Goal: Task Accomplishment & Management: Complete application form

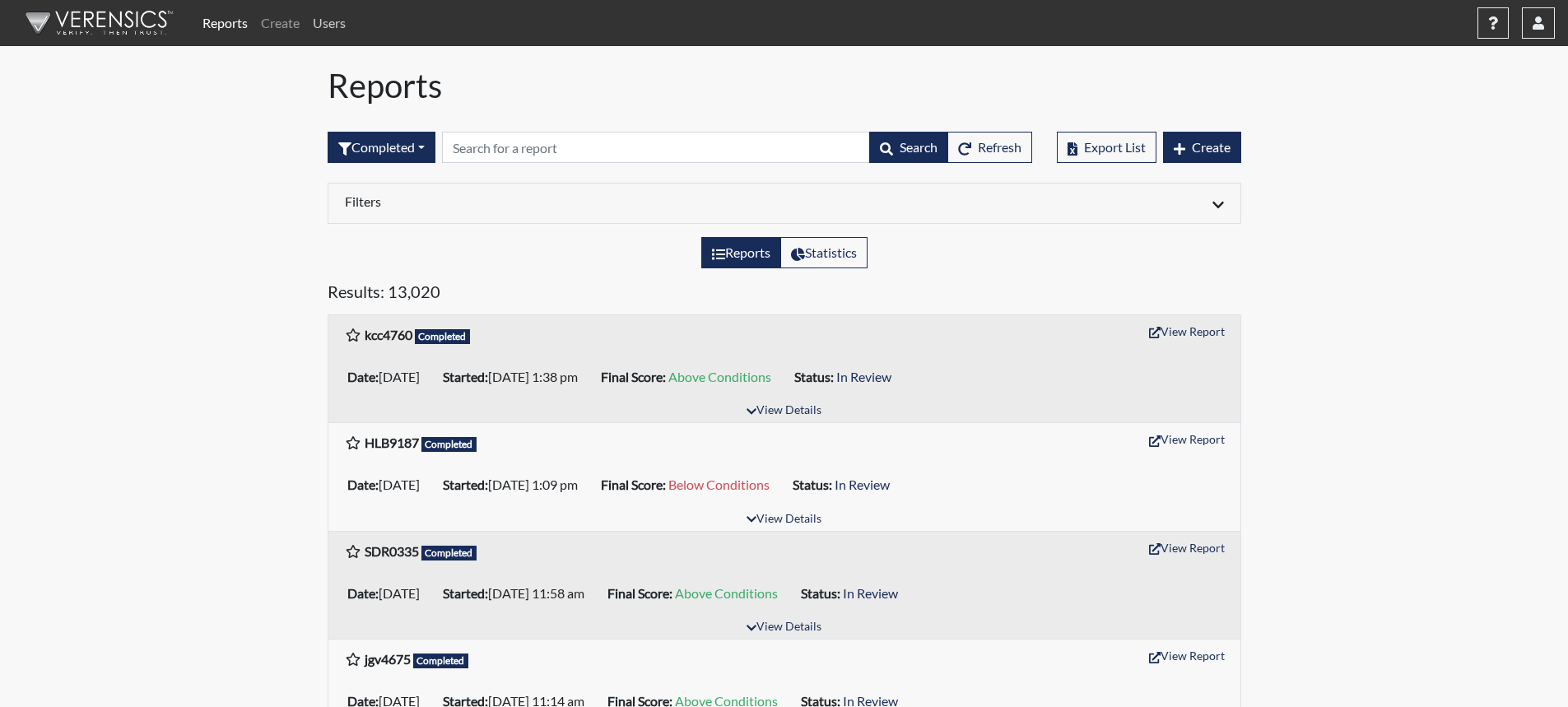
click at [340, 27] on link "Users" at bounding box center [329, 23] width 46 height 33
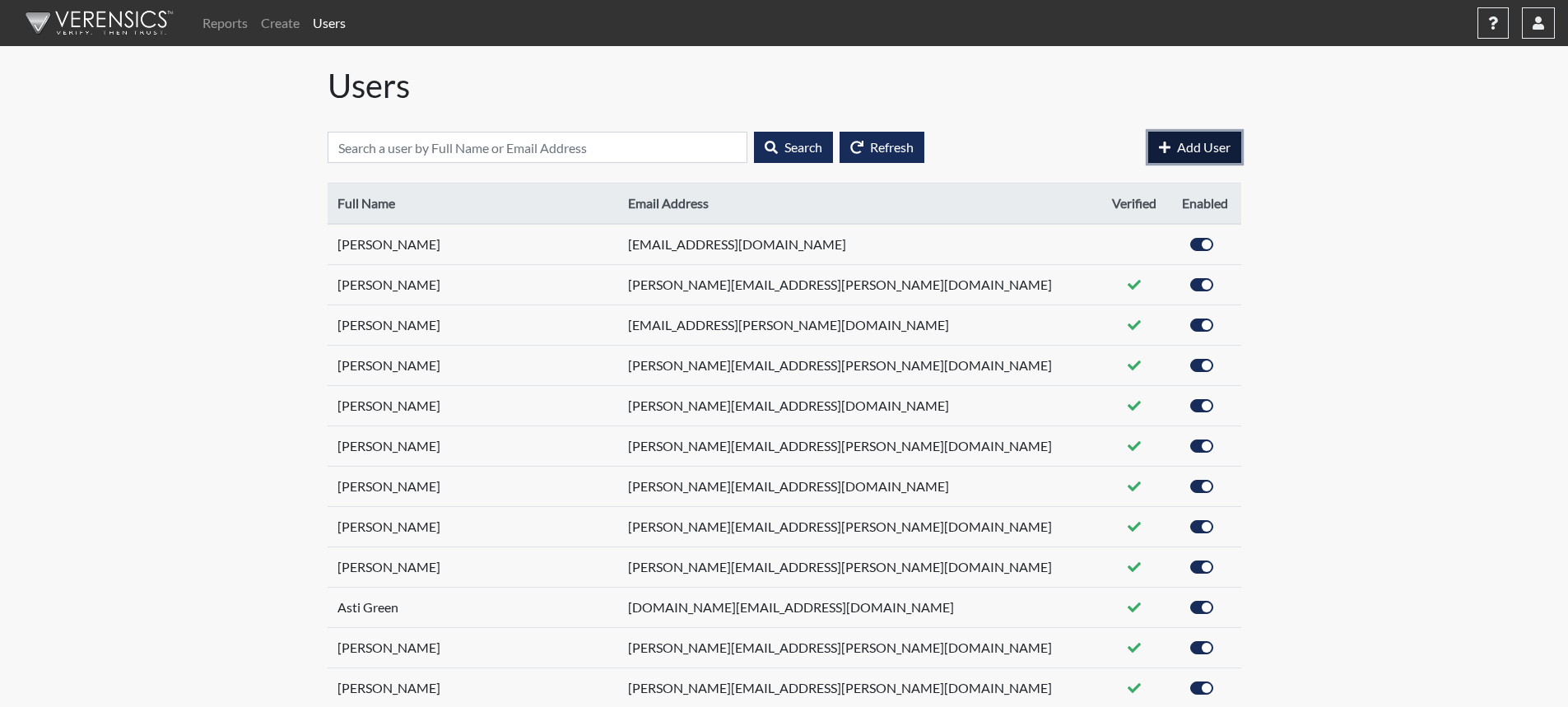
click at [1210, 145] on span "Add User" at bounding box center [1203, 147] width 54 height 16
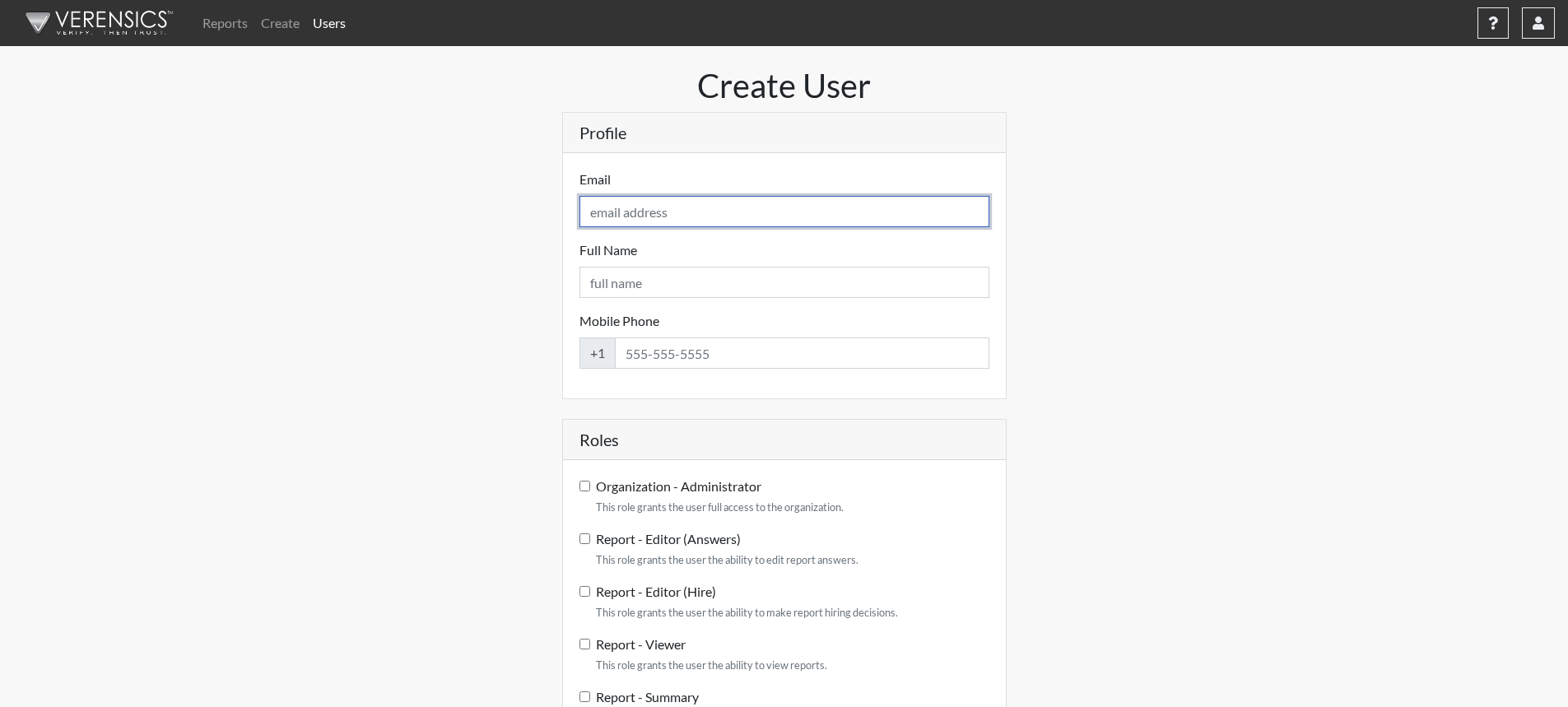
click at [640, 215] on input "Email" at bounding box center [784, 212] width 410 height 31
type input "[PERSON_NAME][EMAIL_ADDRESS][DOMAIN_NAME]"
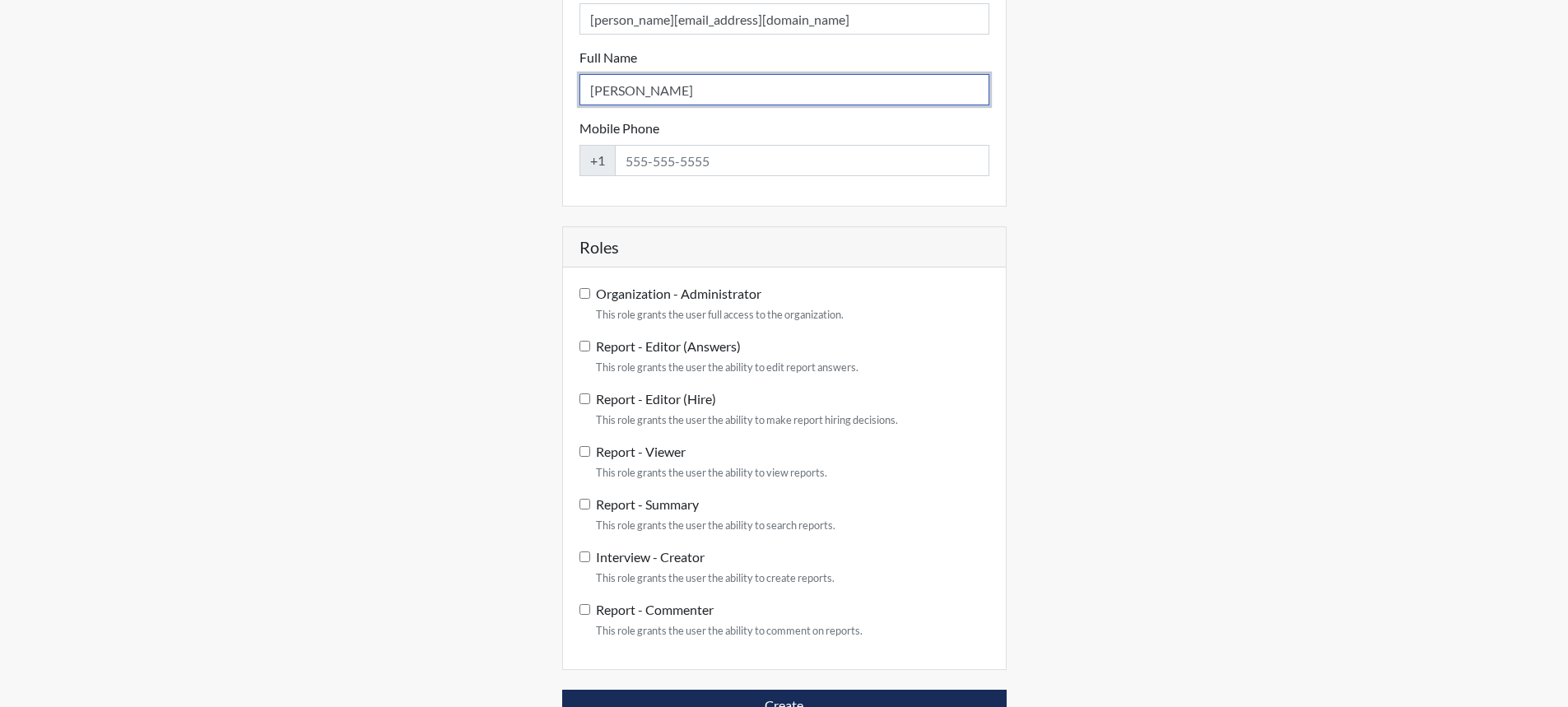
scroll to position [207, 0]
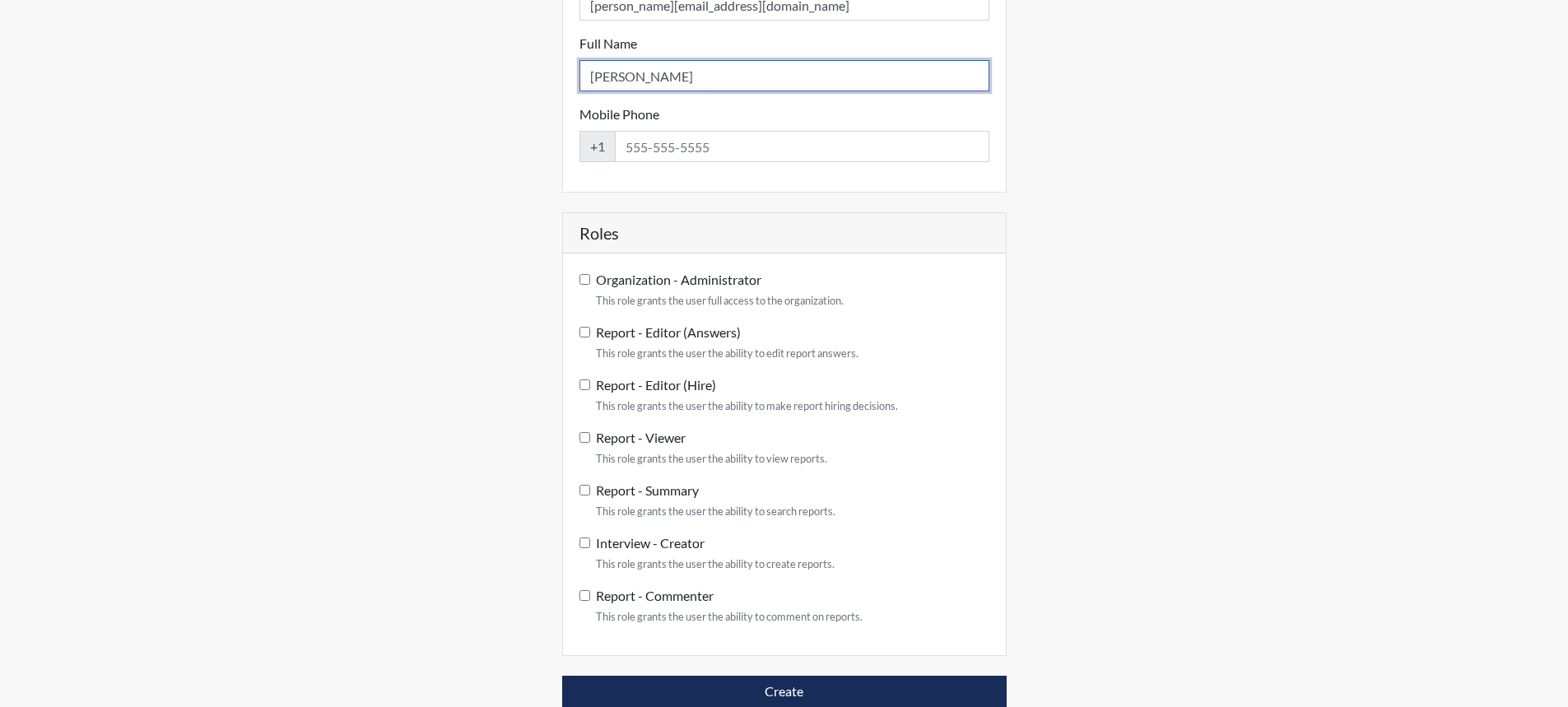
type input "[PERSON_NAME]"
click at [583, 439] on input "Report - Viewer This role grants the user the ability to view reports." at bounding box center [584, 437] width 11 height 11
checkbox input "true"
click at [583, 487] on input "Report - Summary This role grants the user the ability to search reports." at bounding box center [584, 490] width 11 height 11
checkbox input "true"
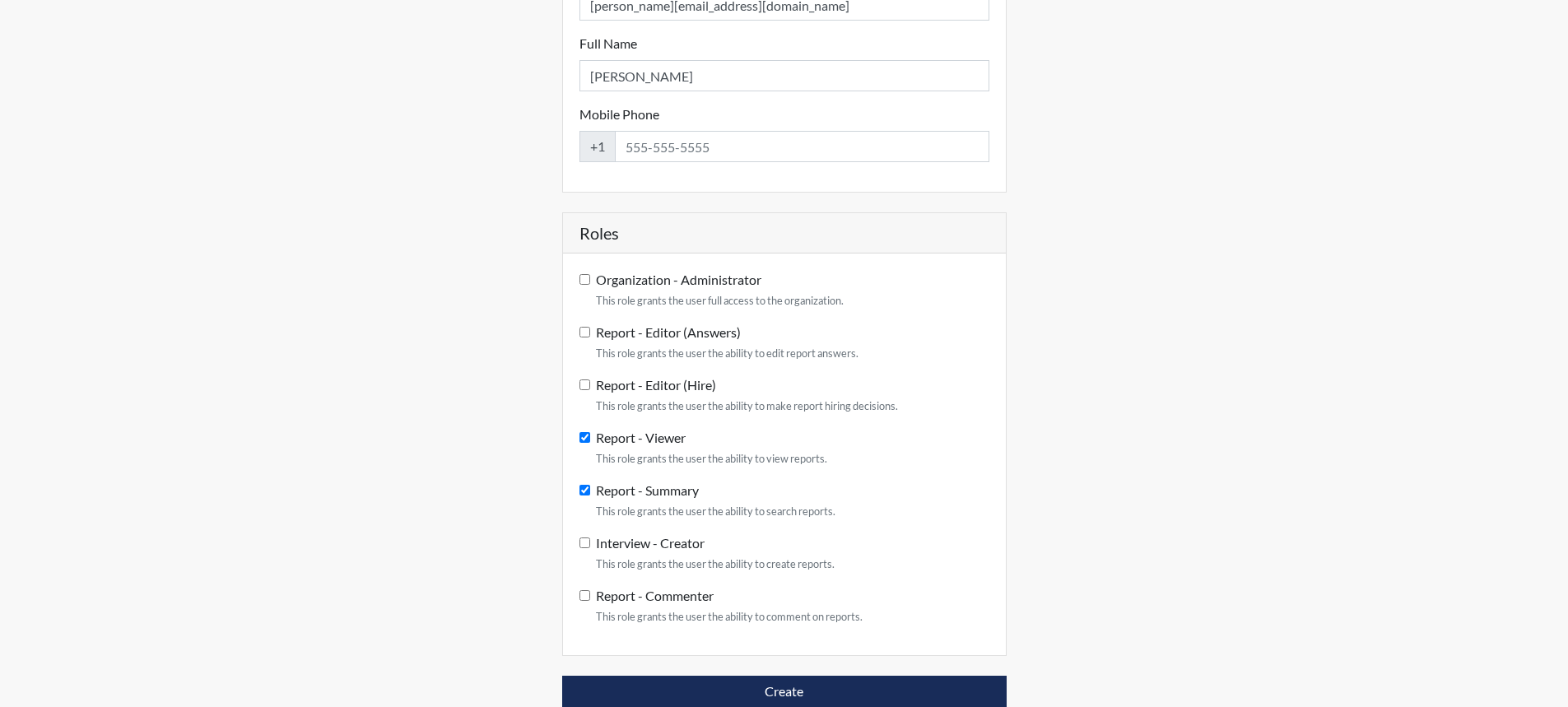
click at [583, 542] on input "Interview - Creator This role grants the user the ability to create reports." at bounding box center [584, 542] width 11 height 11
checkbox input "true"
click at [586, 595] on input "Report - Commenter This role grants the user the ability to comment on reports." at bounding box center [584, 595] width 11 height 11
checkbox input "true"
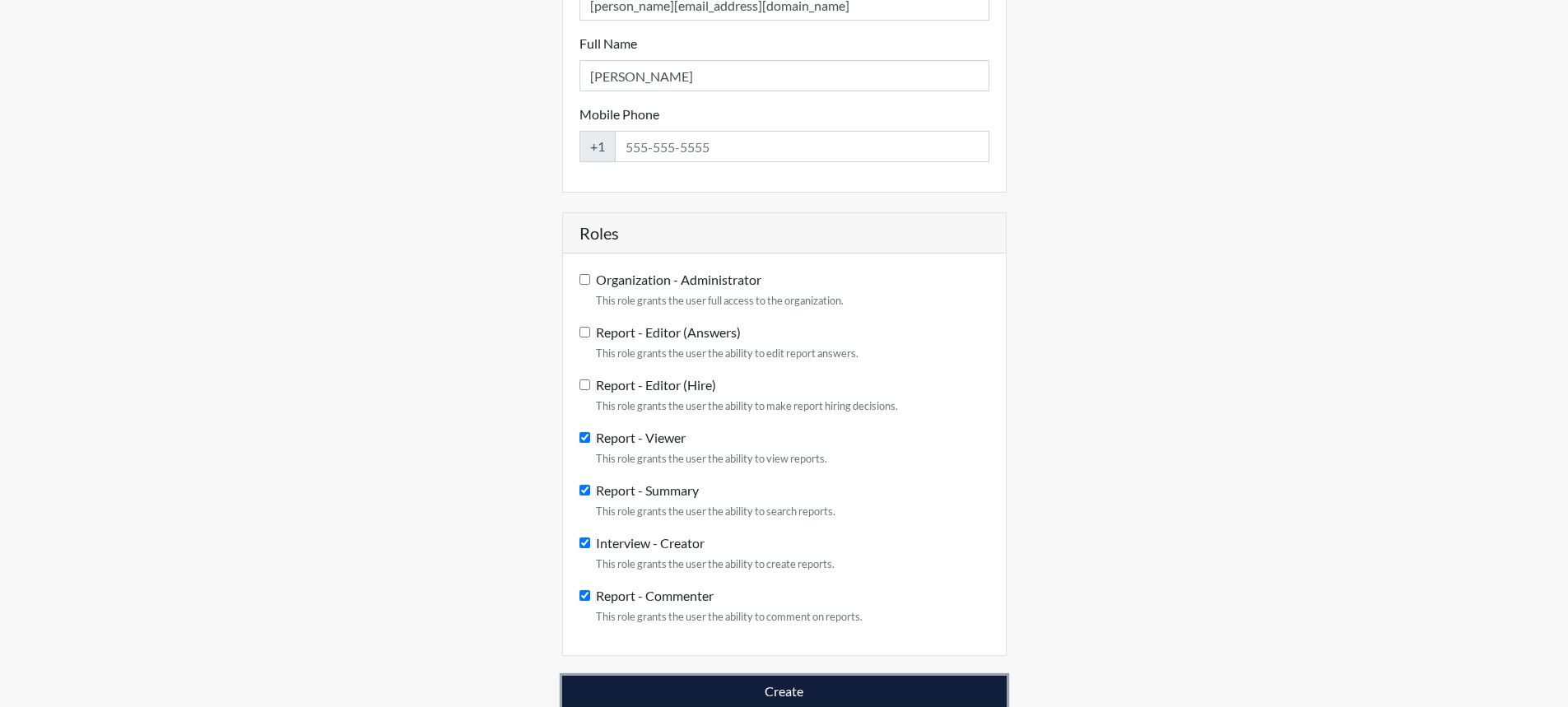
click at [803, 686] on button "Create" at bounding box center [784, 691] width 445 height 31
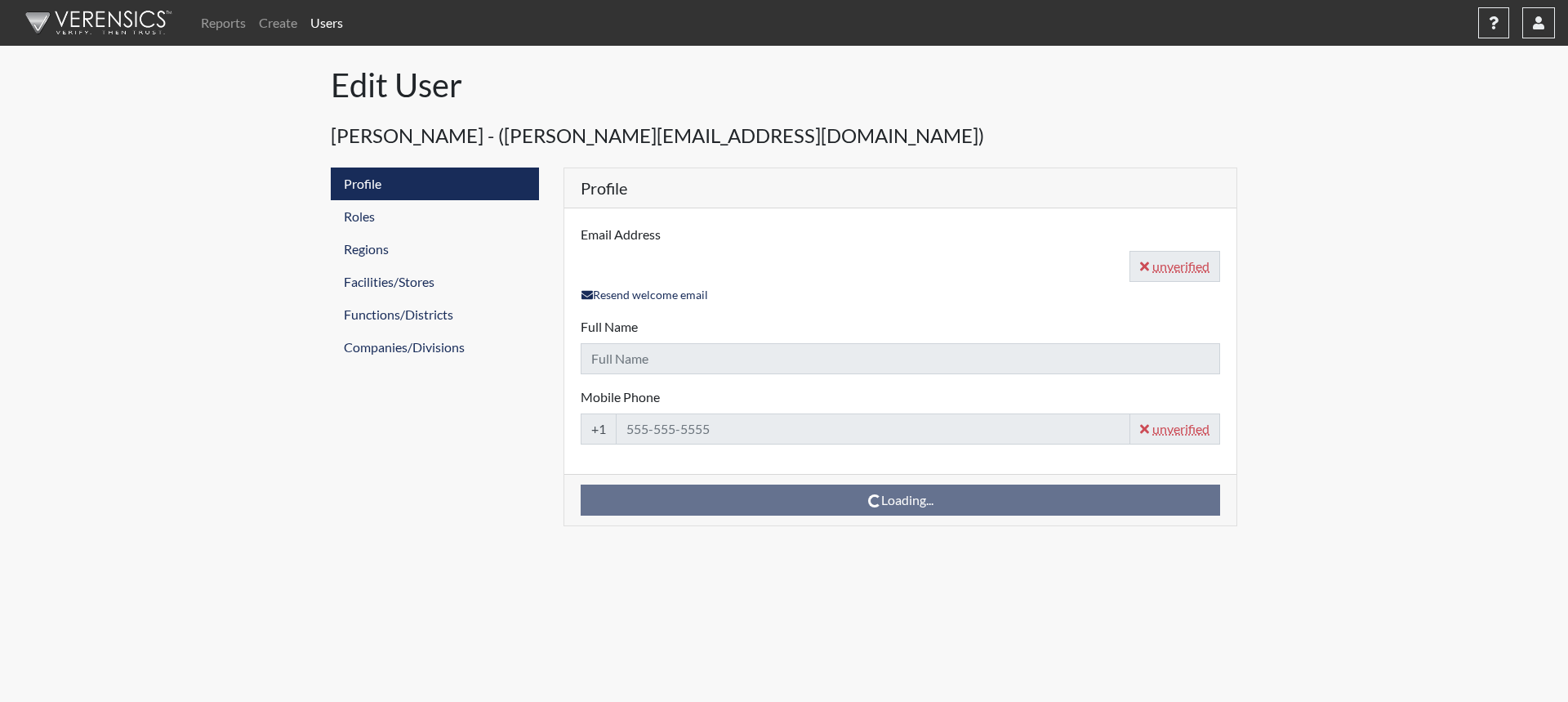
type input "[PERSON_NAME][EMAIL_ADDRESS][DOMAIN_NAME]"
type input "[PERSON_NAME]"
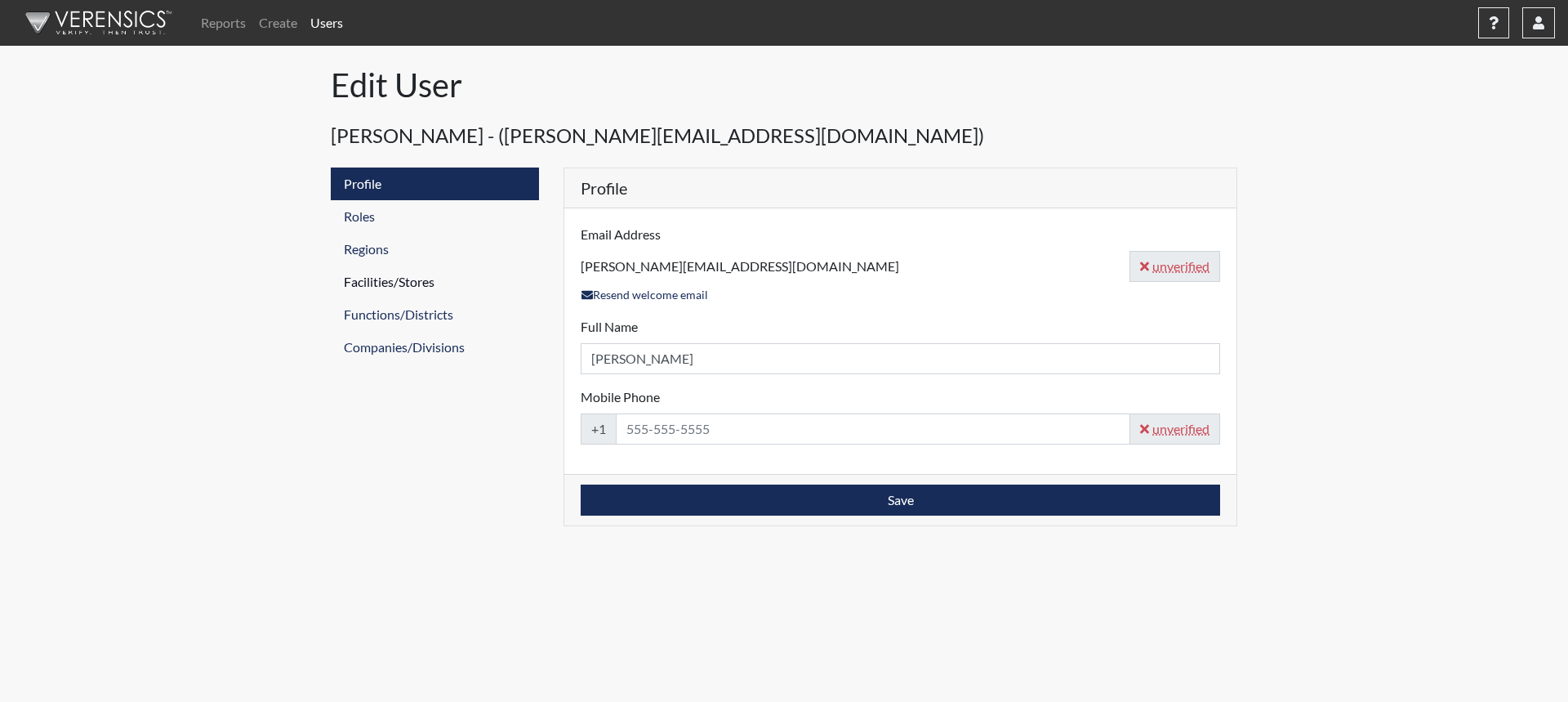
click at [395, 281] on link "Facilities/Stores" at bounding box center [435, 282] width 208 height 33
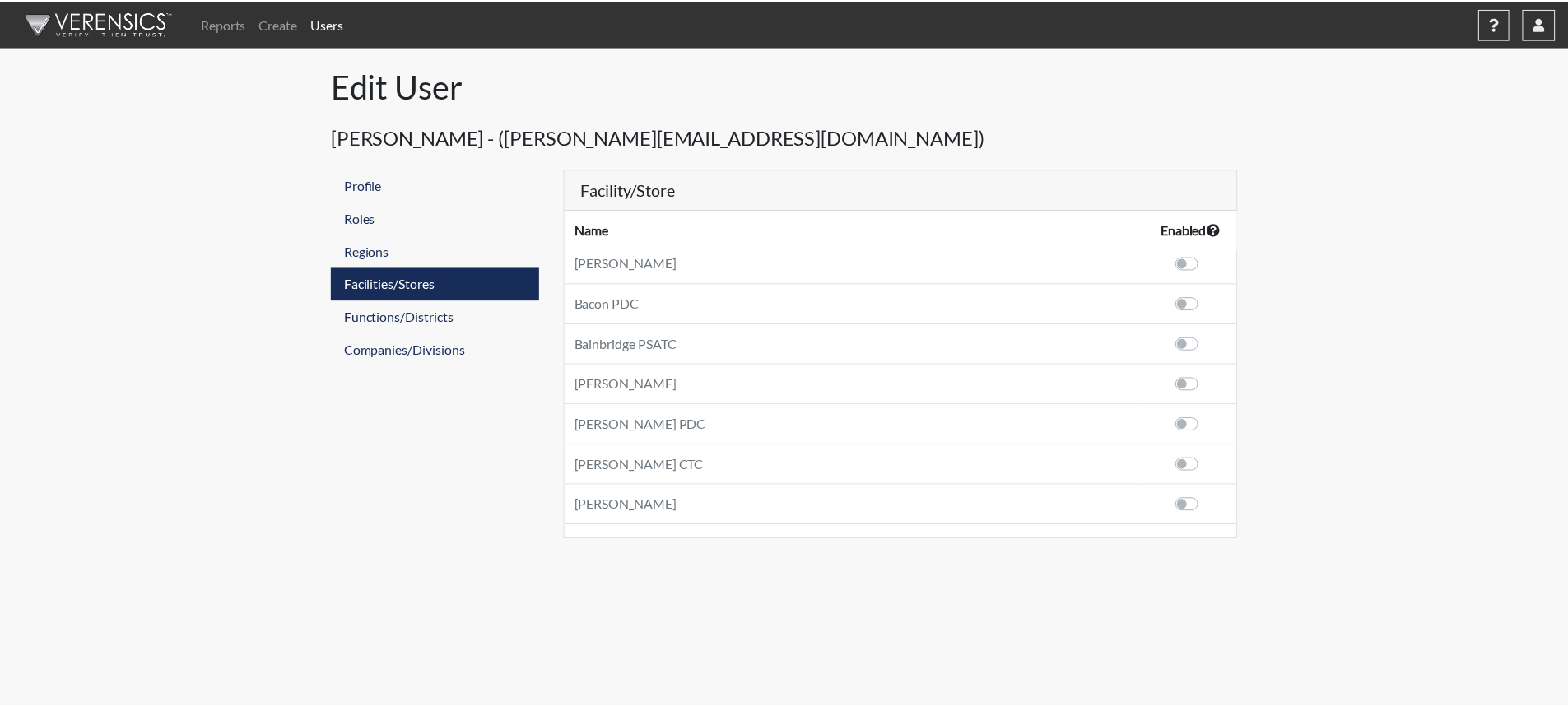
scroll to position [247, 0]
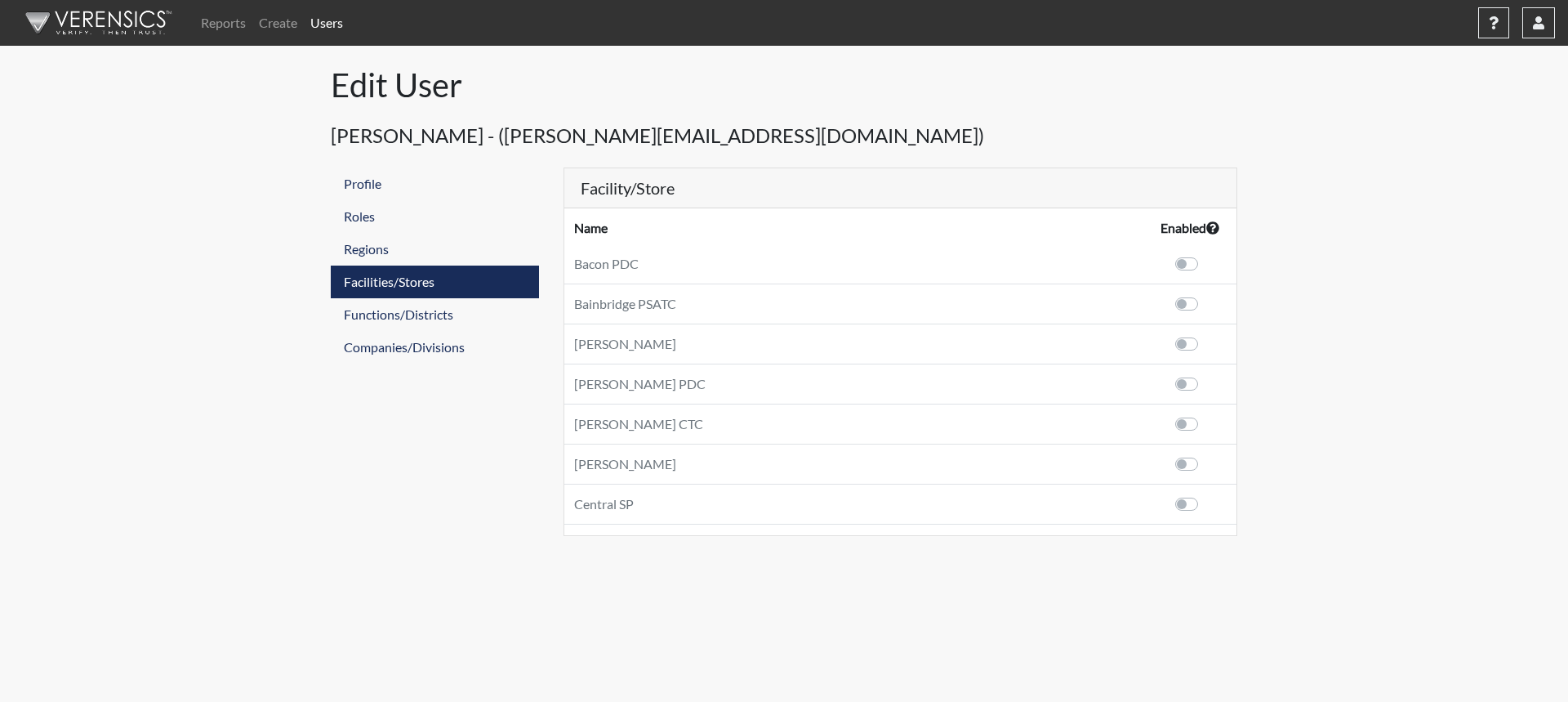
click at [1204, 454] on label at bounding box center [1204, 454] width 0 height 0
click at [1165, 463] on input "checkbox" at bounding box center [1158, 462] width 13 height 16
checkbox input "true"
click at [1439, 369] on div "Reports Create Users Help Center × Verensics Best Practices How to successfully…" at bounding box center [784, 267] width 1568 height 535
click at [386, 284] on link "Facilities/Stores" at bounding box center [435, 282] width 208 height 33
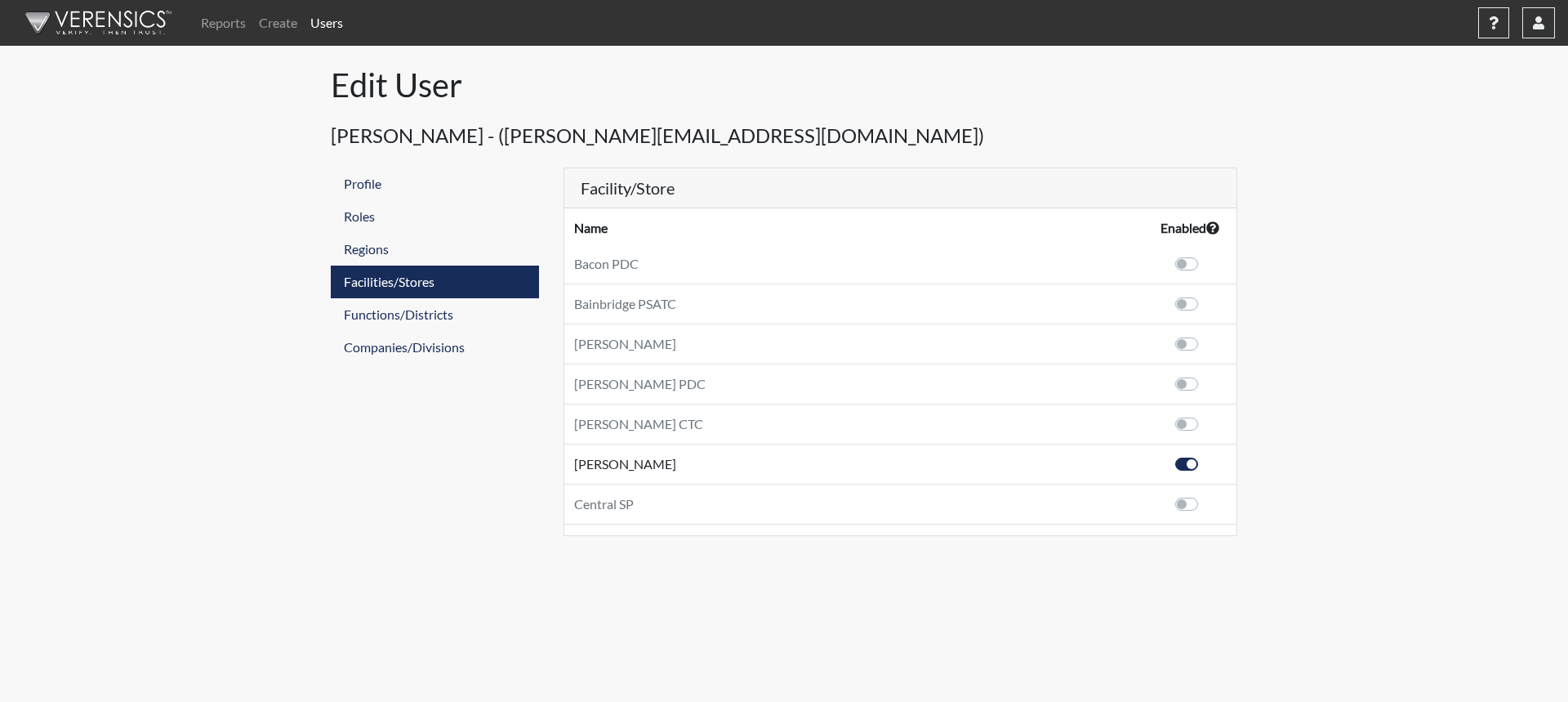
click at [327, 19] on link "Users" at bounding box center [326, 23] width 45 height 33
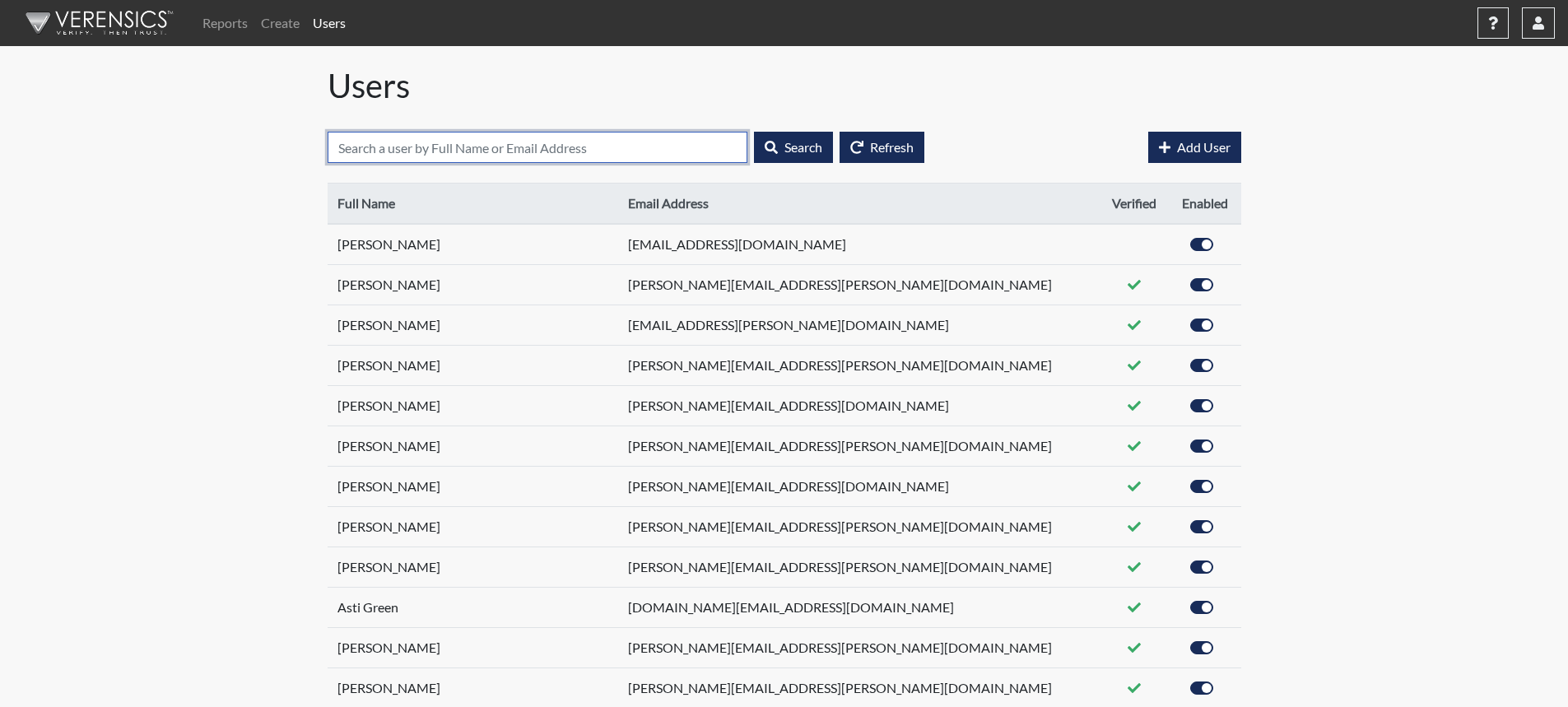
click at [518, 149] on input "text" at bounding box center [538, 147] width 420 height 31
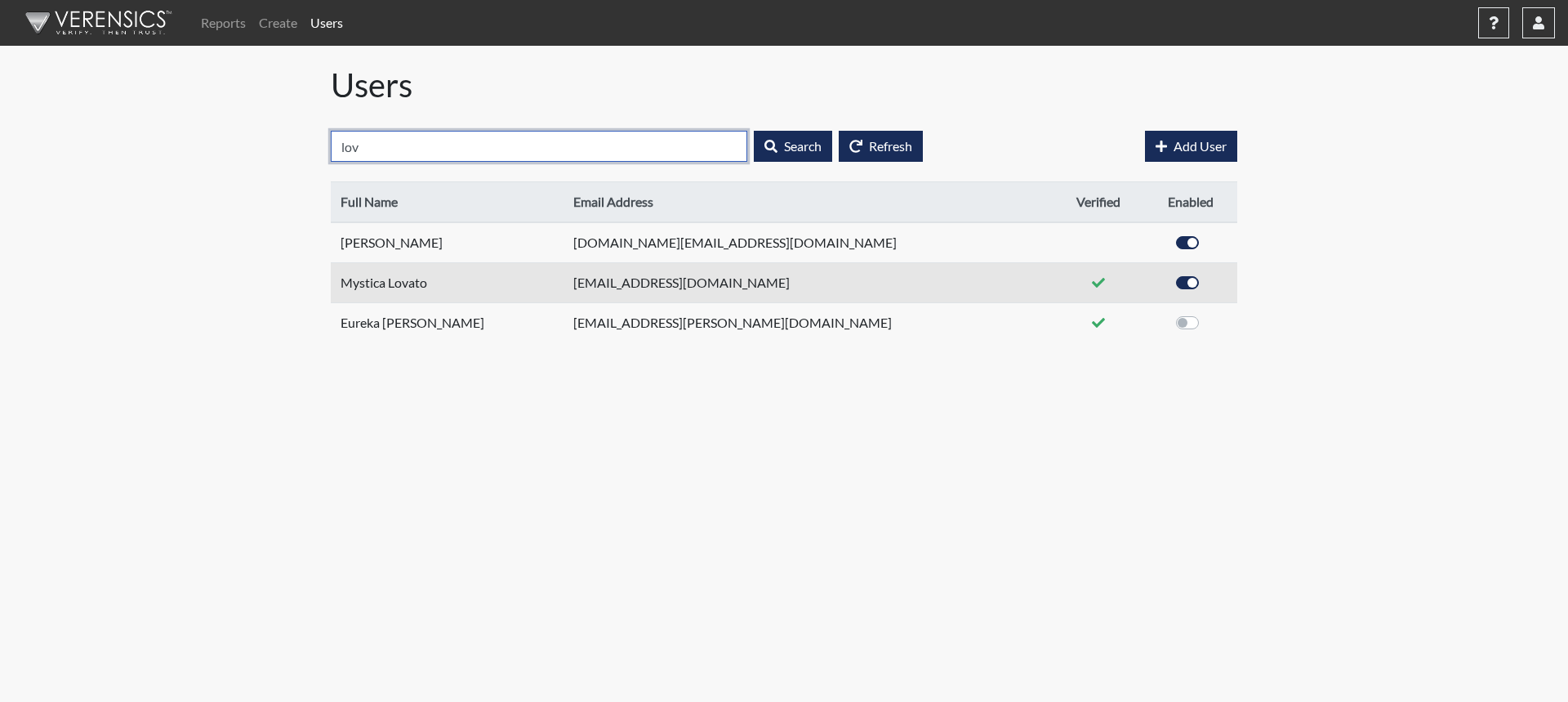
type input "lov"
click at [1205, 273] on label at bounding box center [1205, 273] width 0 height 0
click at [1158, 280] on input "checkbox" at bounding box center [1160, 281] width 13 height 16
checkbox input "false"
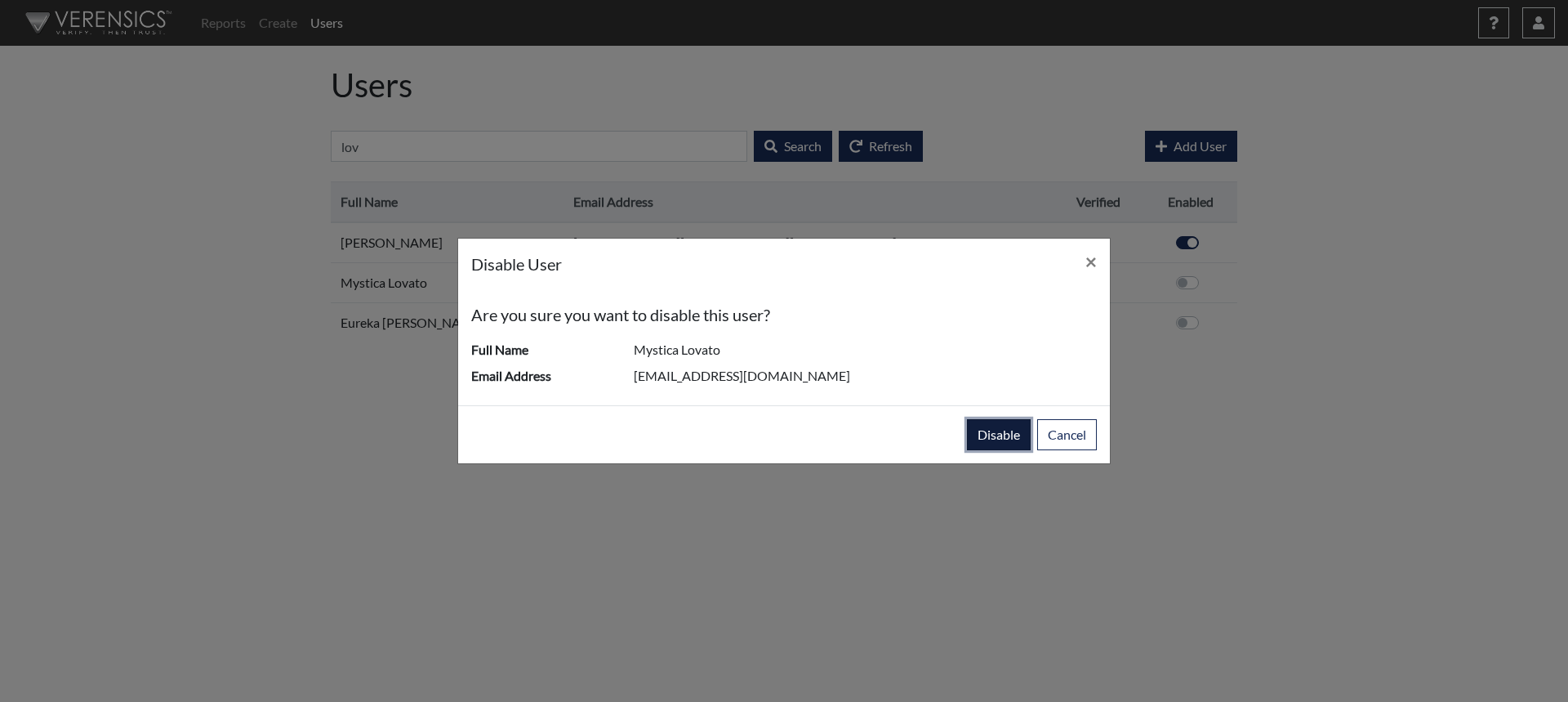
click at [992, 433] on button "disable" at bounding box center [999, 435] width 64 height 31
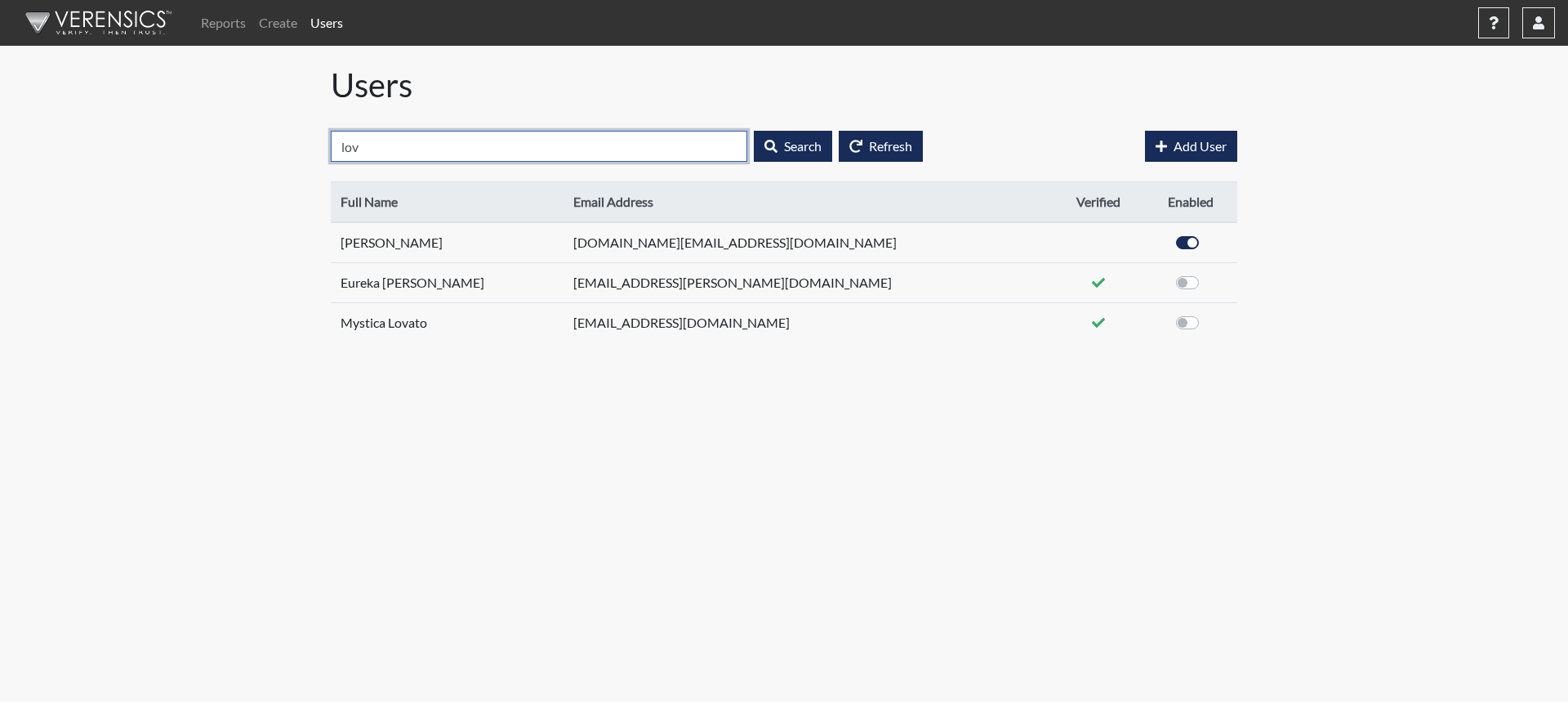
click at [457, 146] on input "lov" at bounding box center [539, 146] width 416 height 31
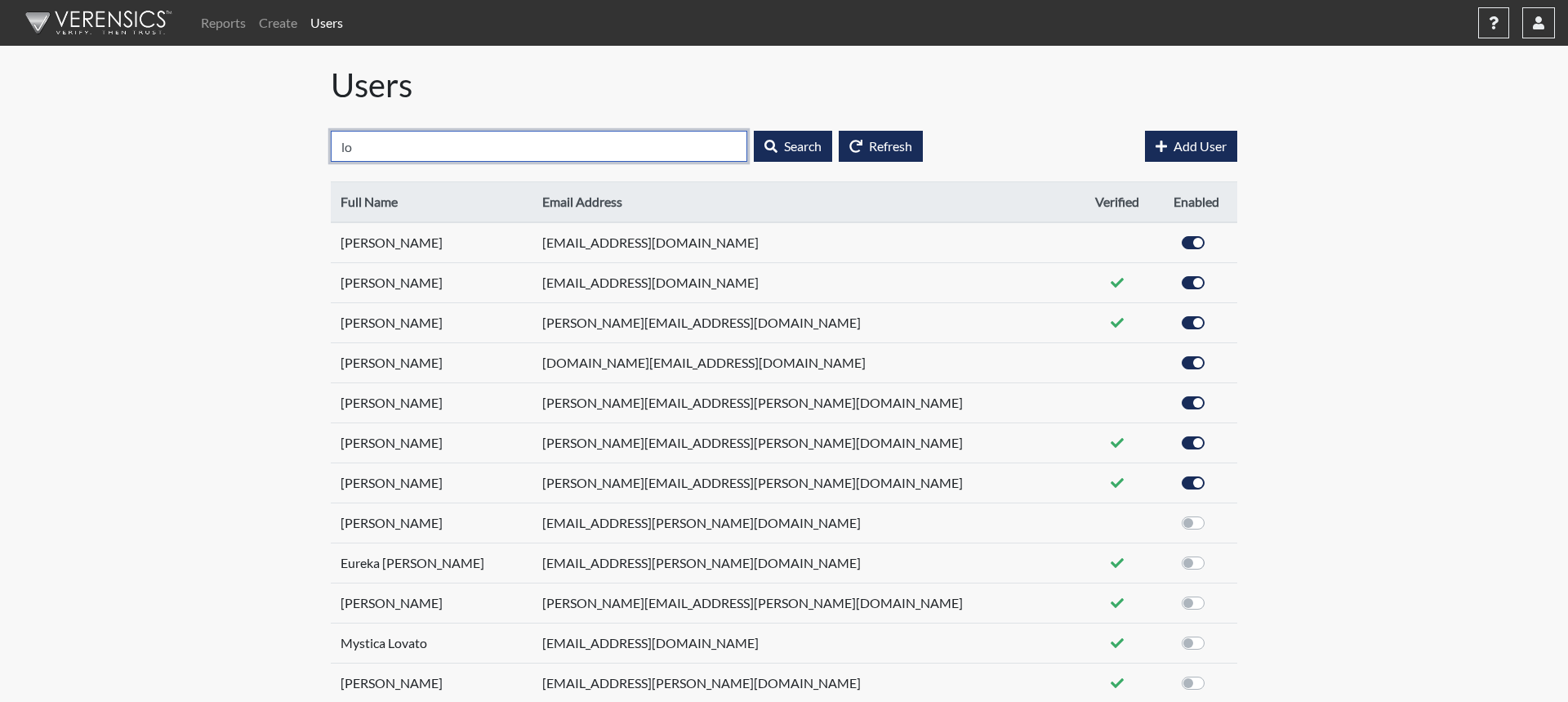
type input "l"
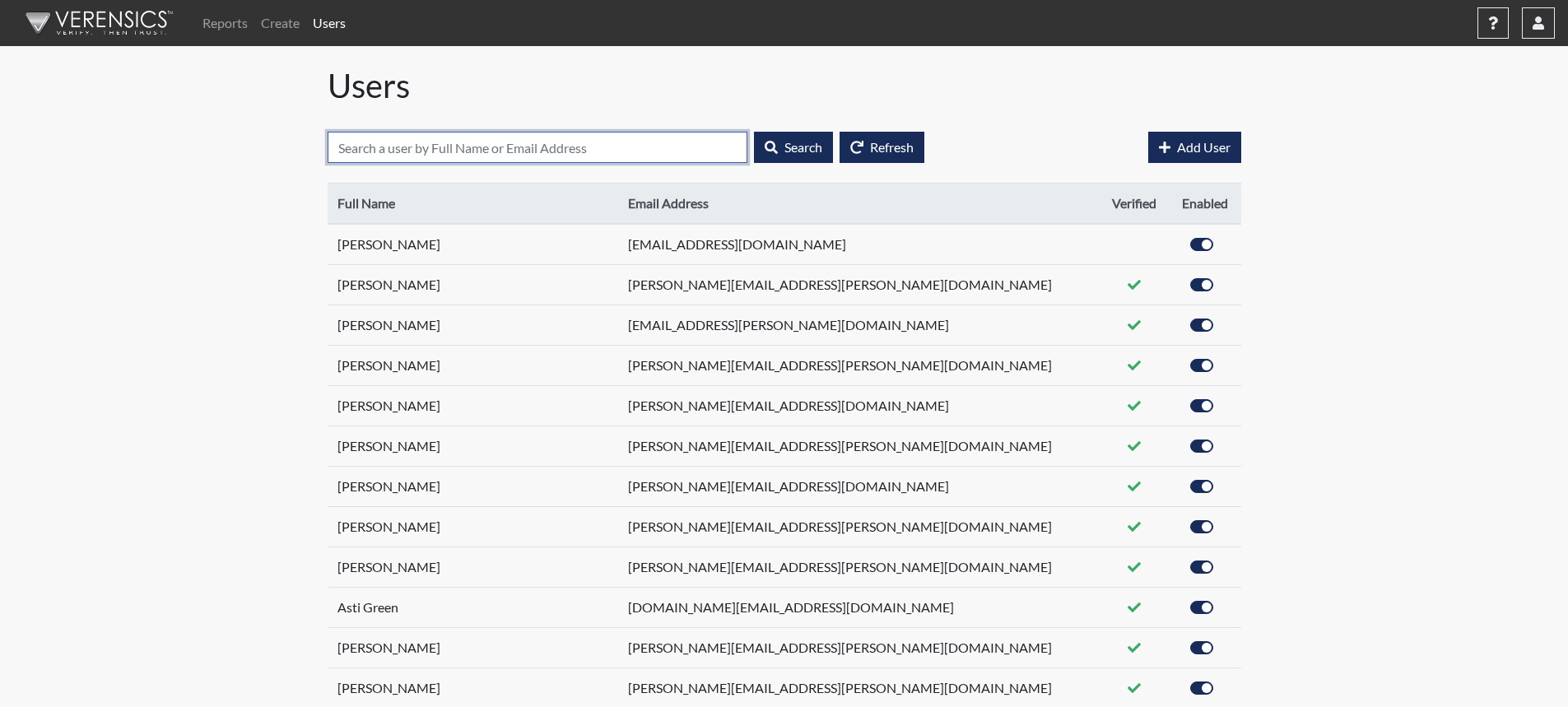
type input "n"
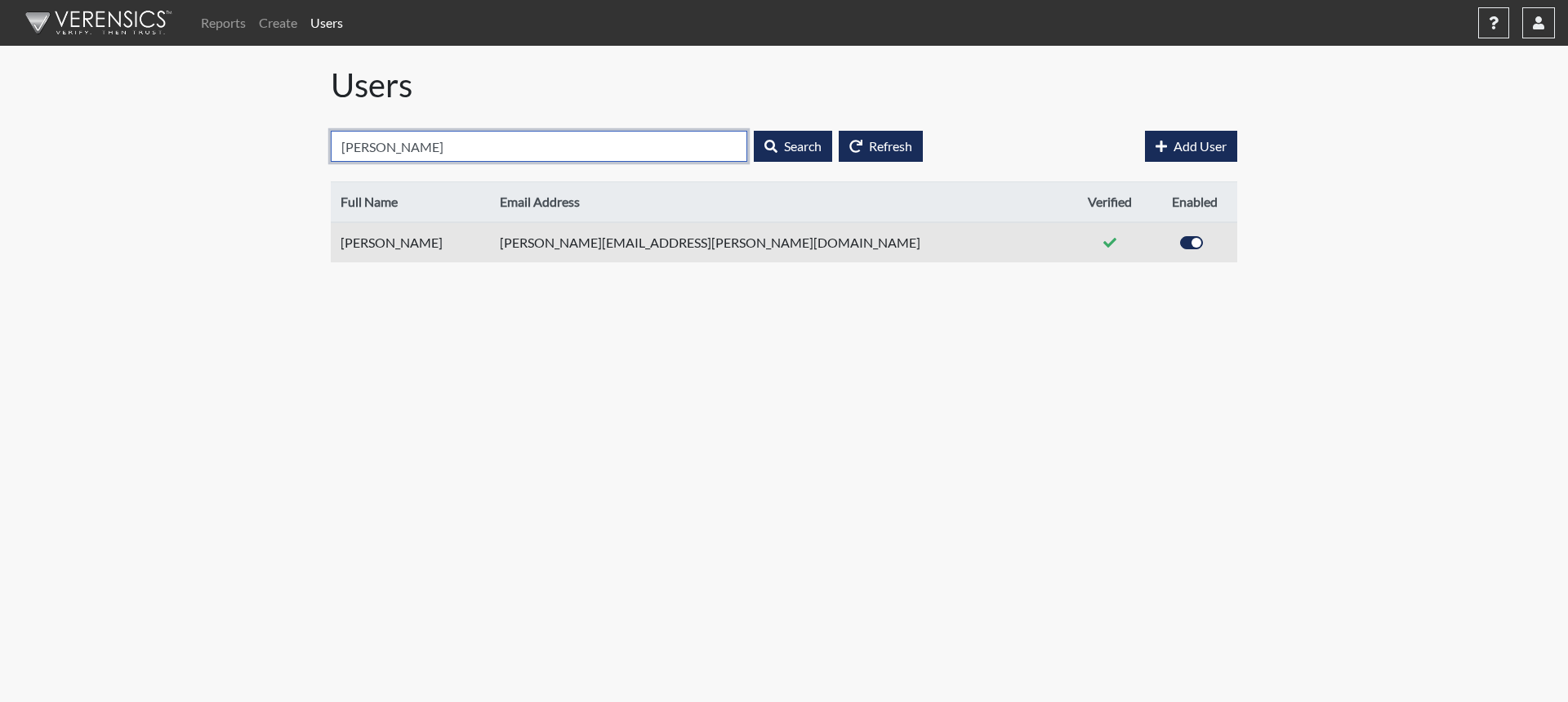
type input "[PERSON_NAME]"
click at [1210, 232] on label at bounding box center [1210, 232] width 0 height 0
click at [1161, 241] on input "checkbox" at bounding box center [1167, 240] width 13 height 16
checkbox input "false"
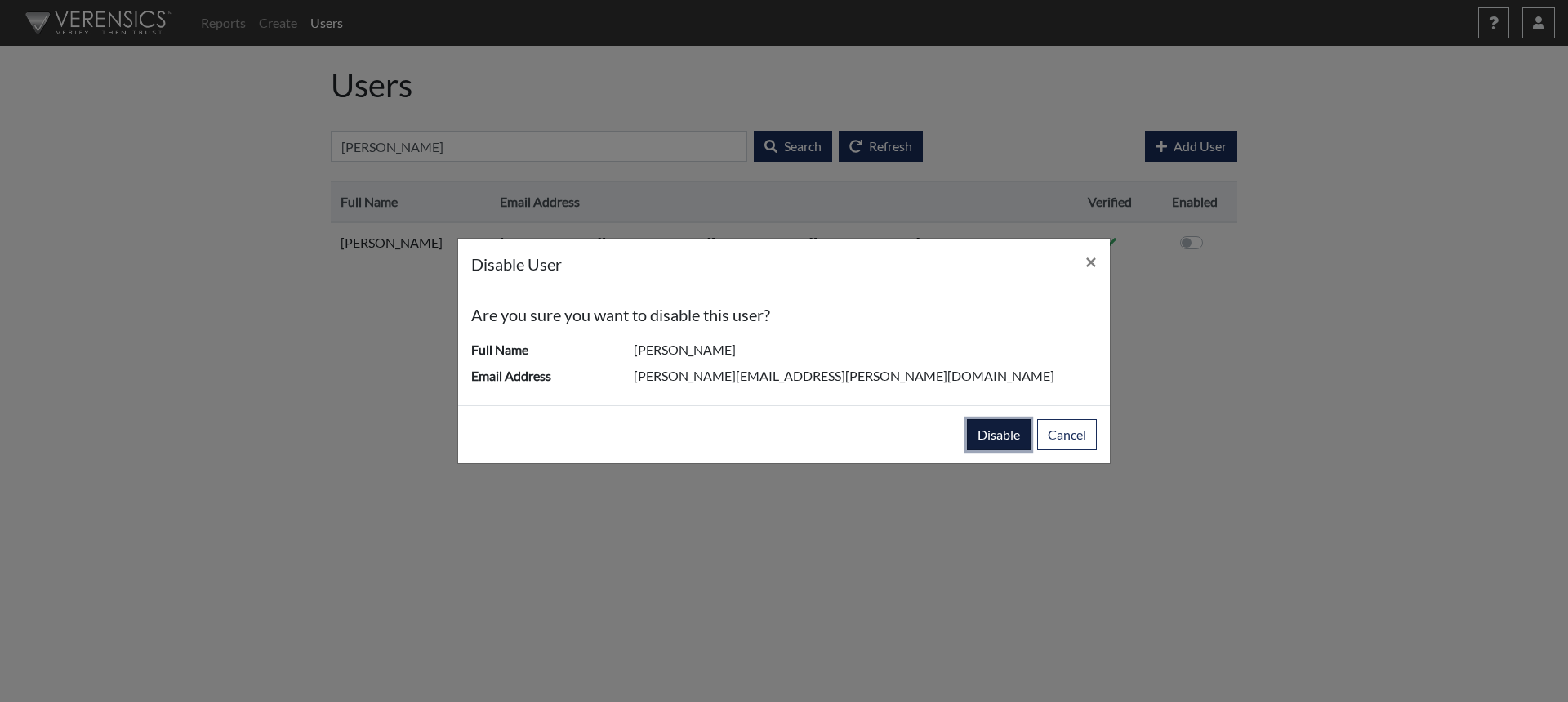
click at [991, 434] on button "disable" at bounding box center [999, 435] width 64 height 31
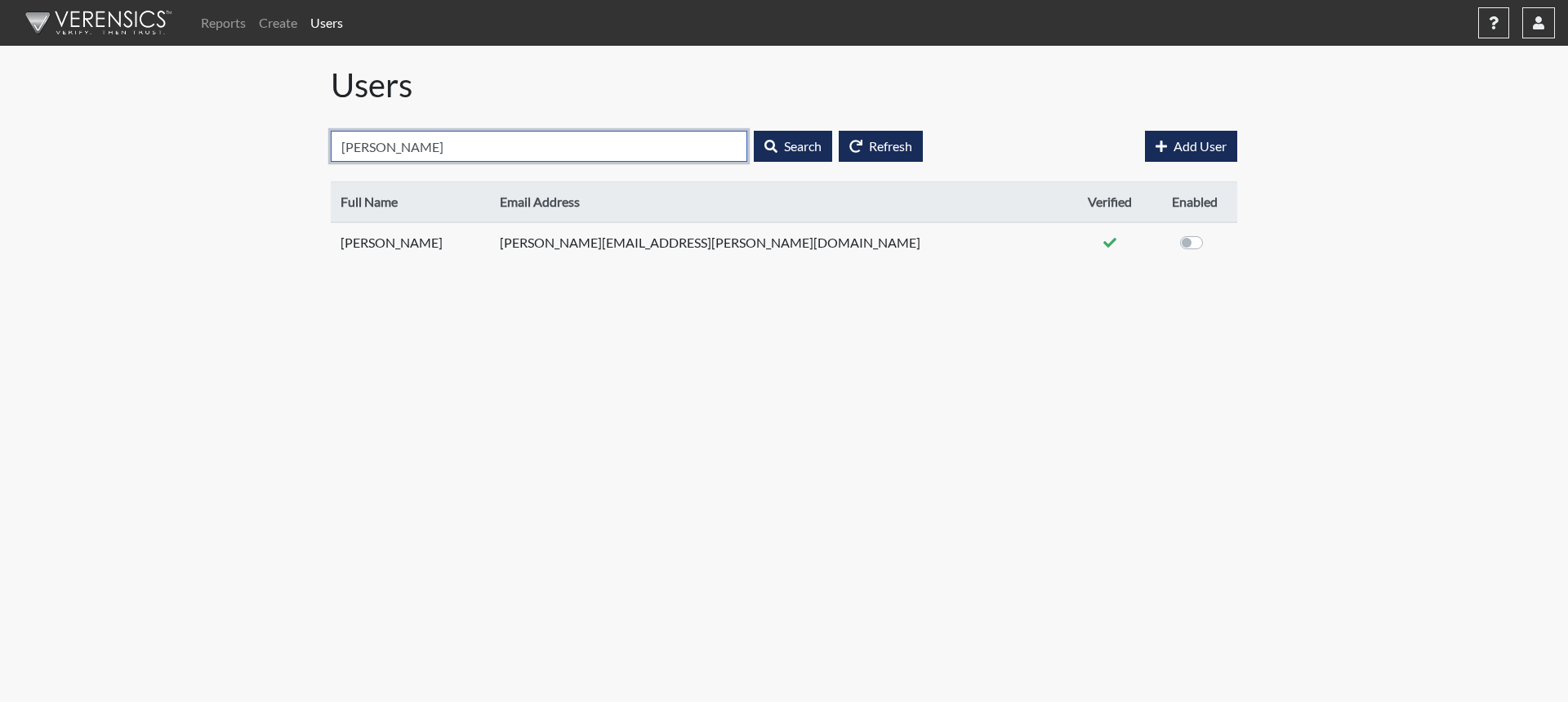
drag, startPoint x: 395, startPoint y: 143, endPoint x: 267, endPoint y: 149, distance: 128.1
click at [267, 149] on div "Reports Create Users Help Center × Verensics Best Practices How to successfully…" at bounding box center [784, 137] width 1568 height 275
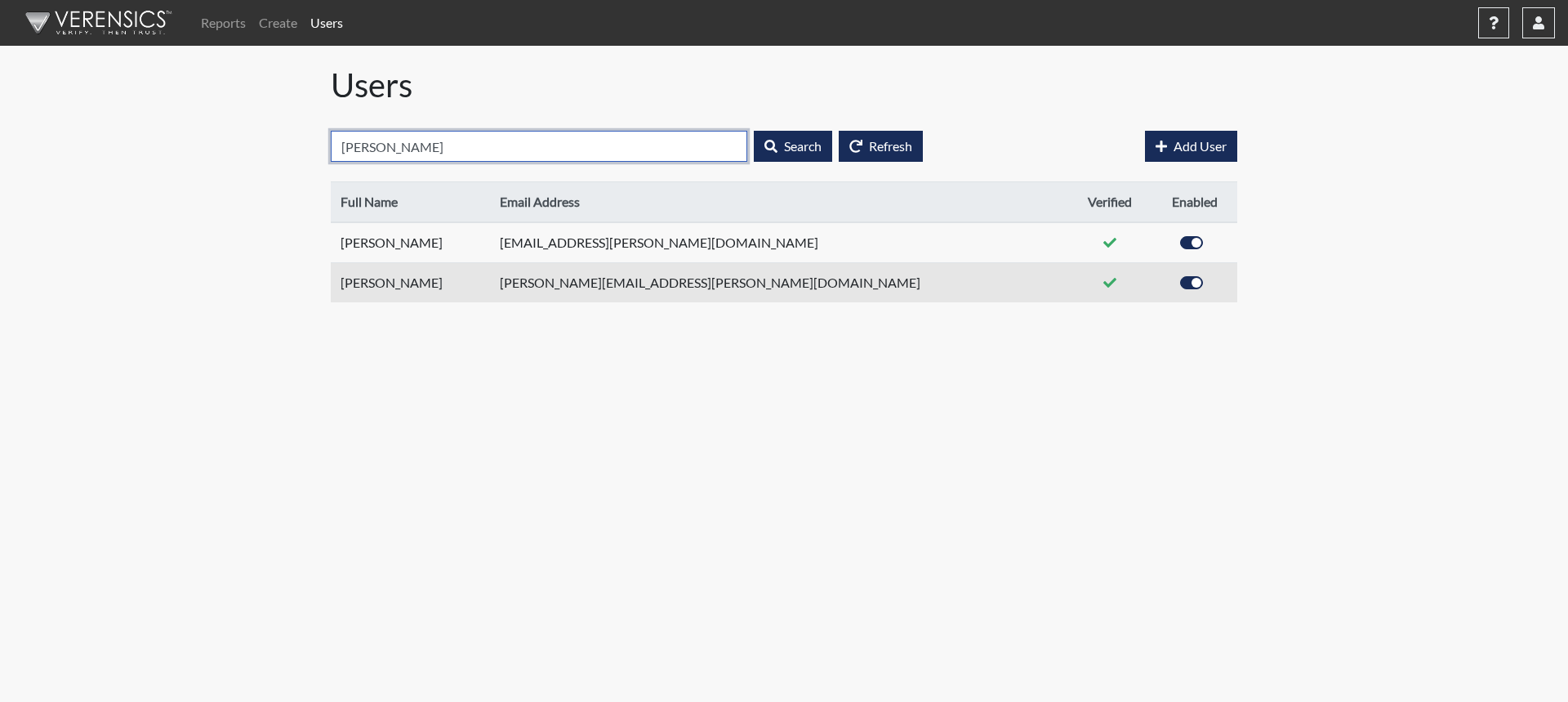
type input "[PERSON_NAME]"
click at [1210, 273] on label at bounding box center [1210, 273] width 0 height 0
click at [1166, 281] on input "checkbox" at bounding box center [1167, 281] width 13 height 16
checkbox input "false"
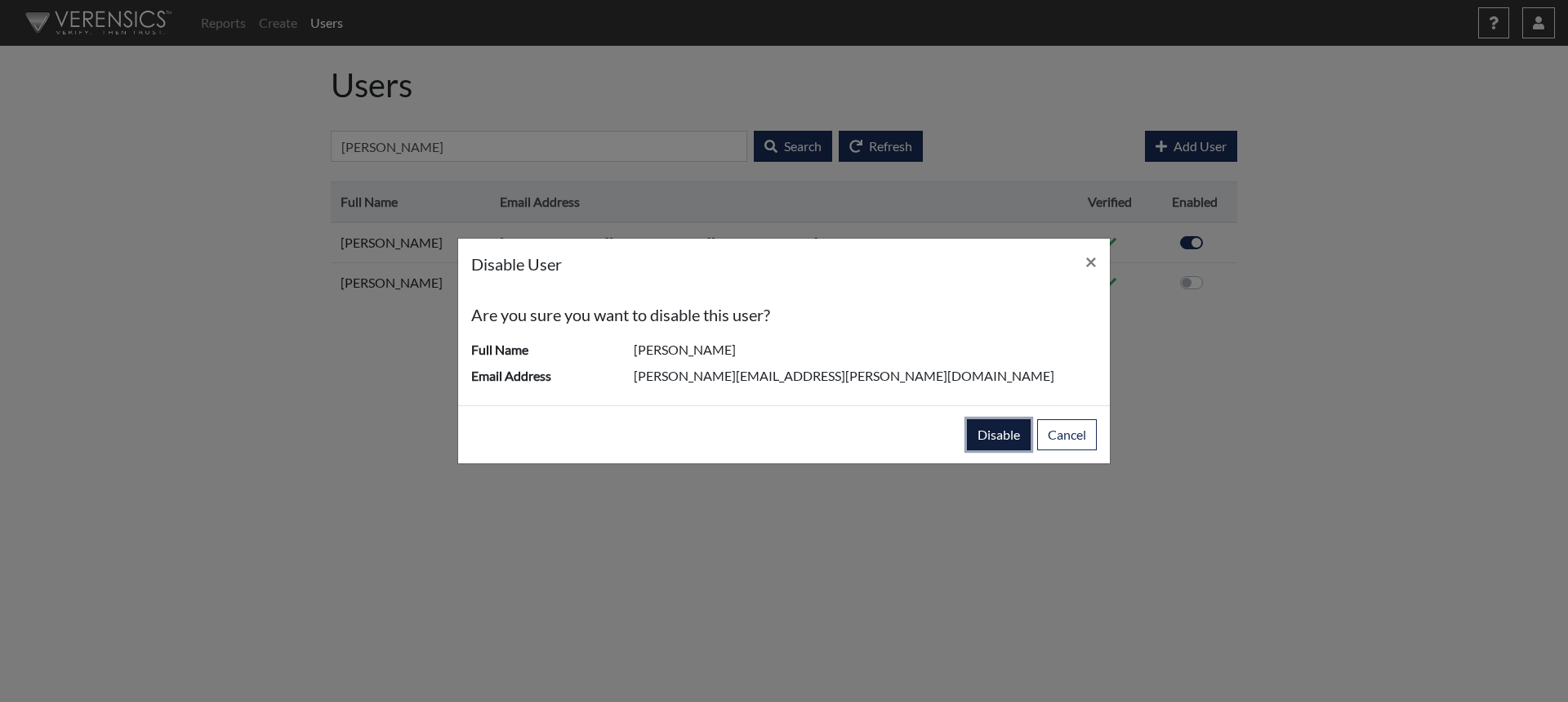
click at [997, 431] on button "disable" at bounding box center [999, 435] width 64 height 31
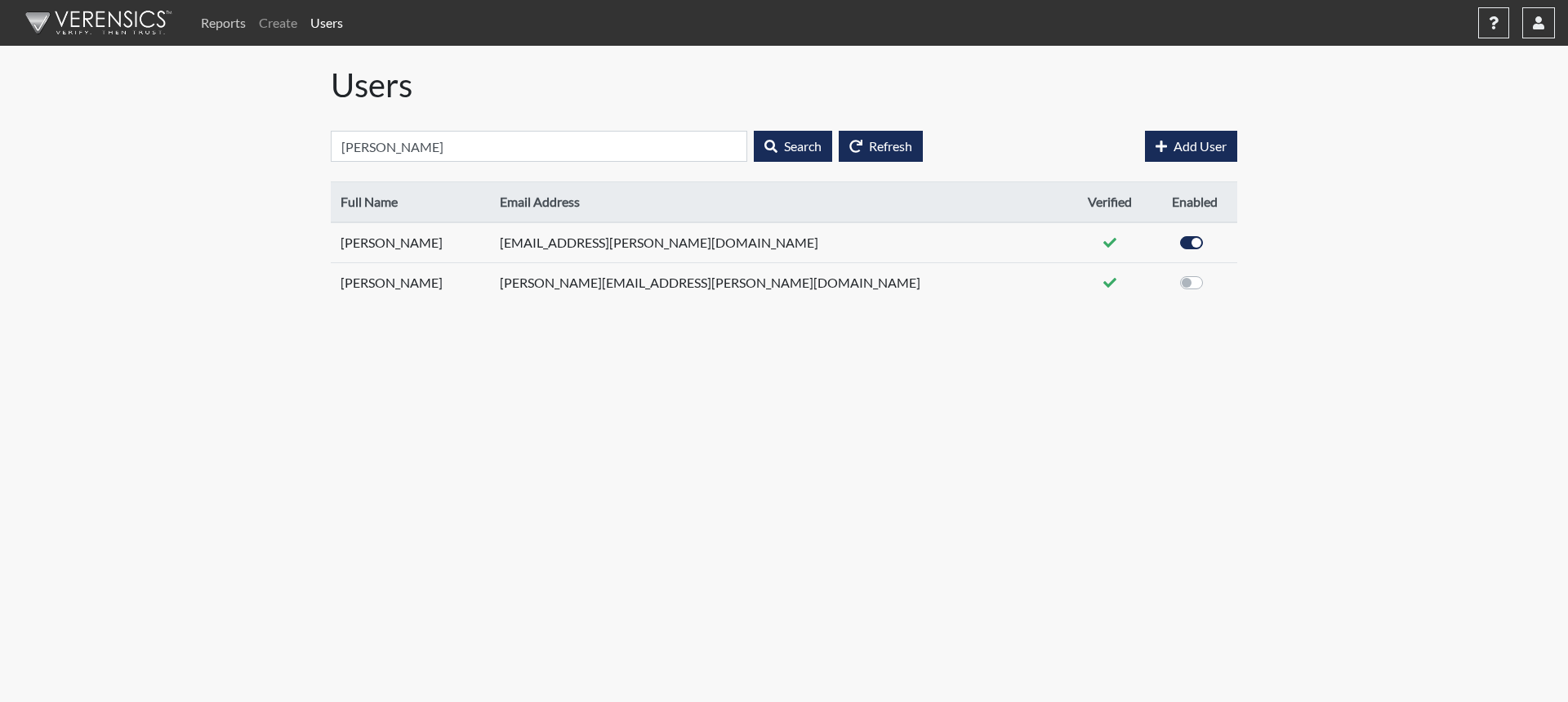
click at [226, 28] on link "Reports" at bounding box center [224, 23] width 58 height 33
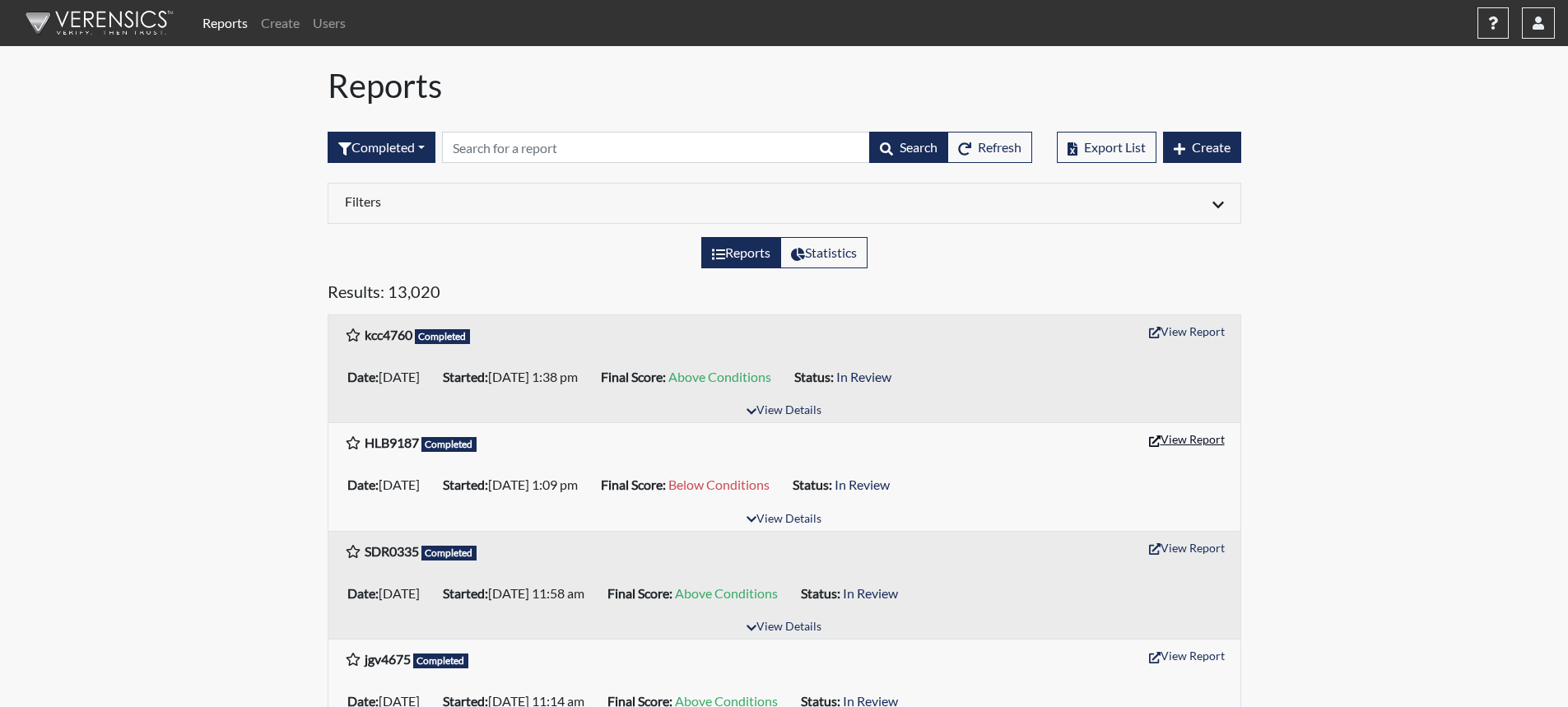
click at [1192, 443] on button "View Report" at bounding box center [1186, 439] width 91 height 25
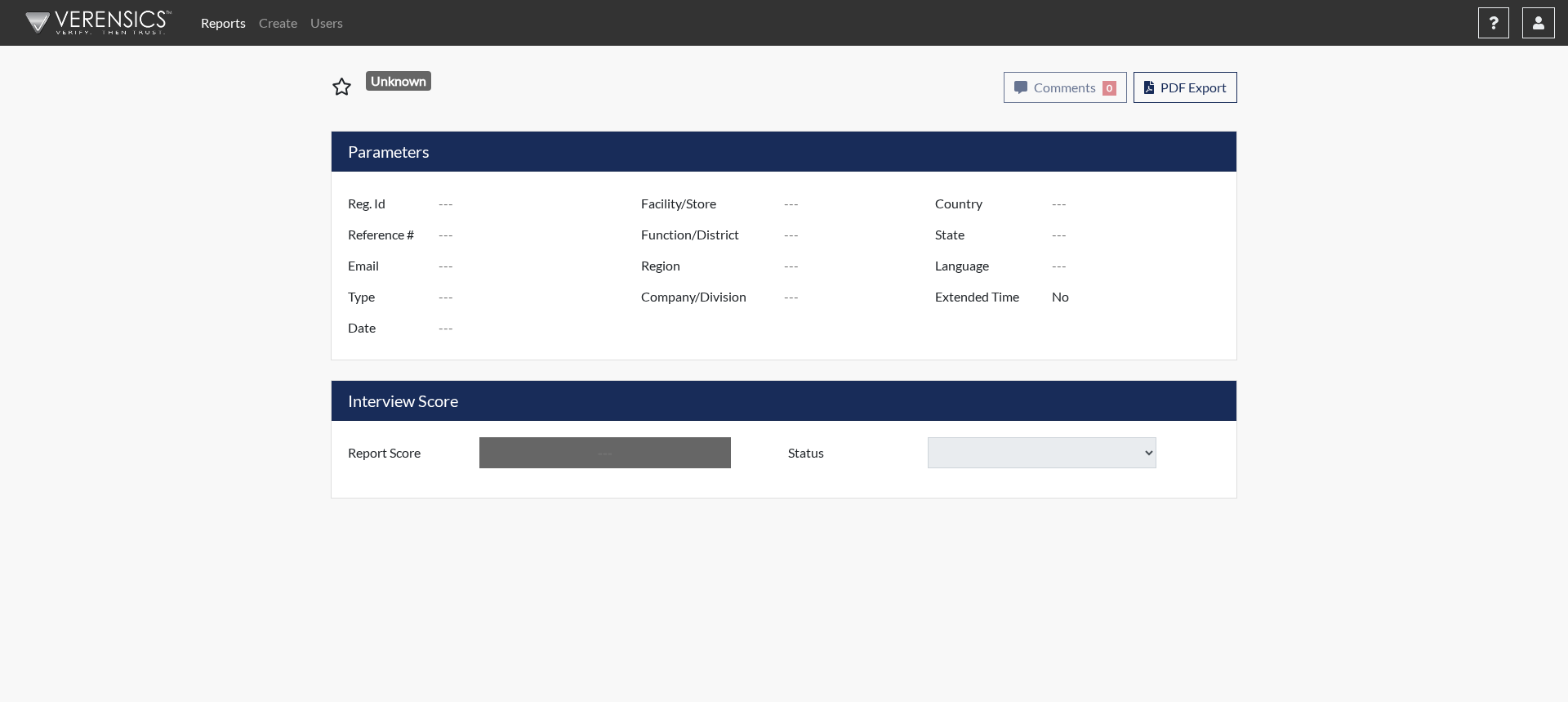
type input "HLB9187"
type input "51291"
type input "---"
type input "Corrections Pre-Employment"
type input "[DATE]"
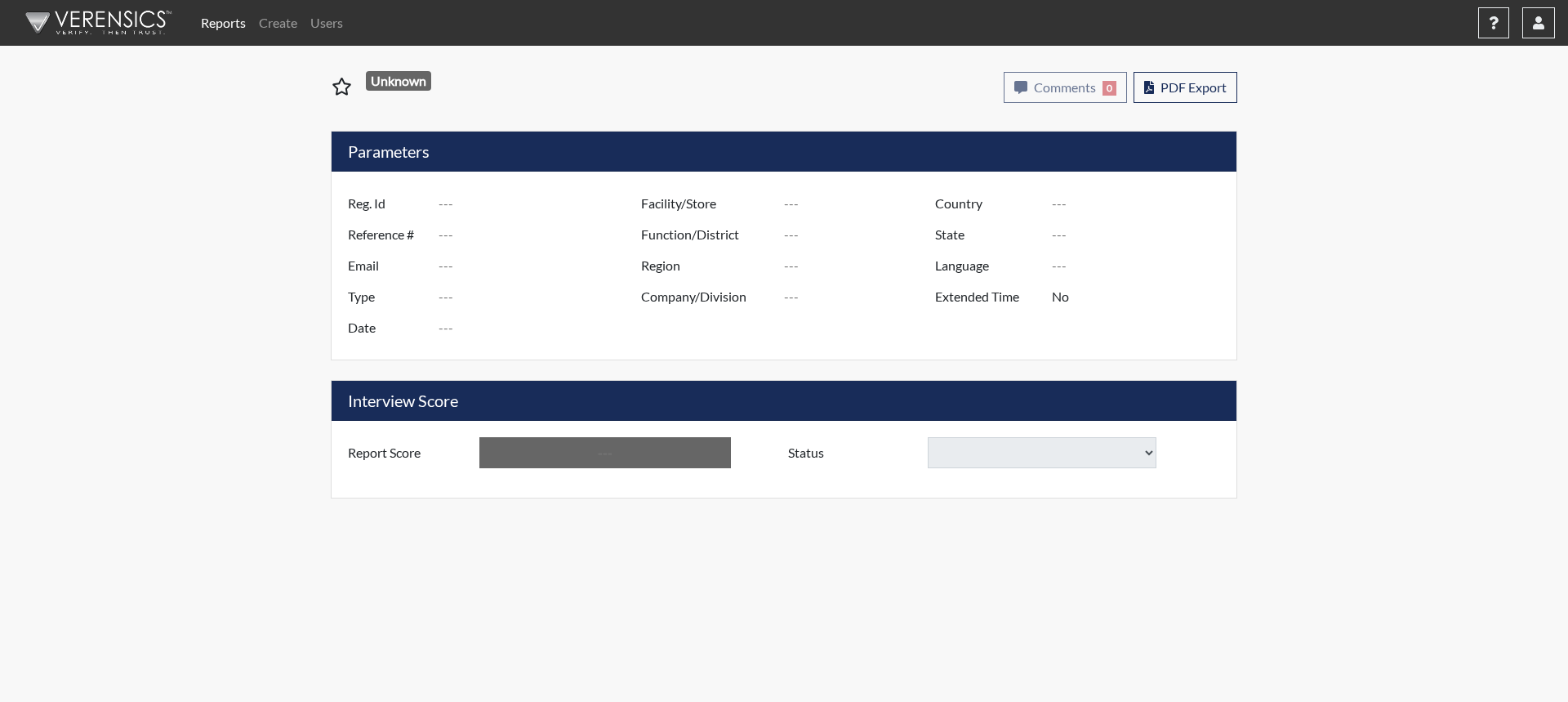
type input "GD&CP SMU*+"
type input "[GEOGRAPHIC_DATA]"
type input "[US_STATE]"
type input "English"
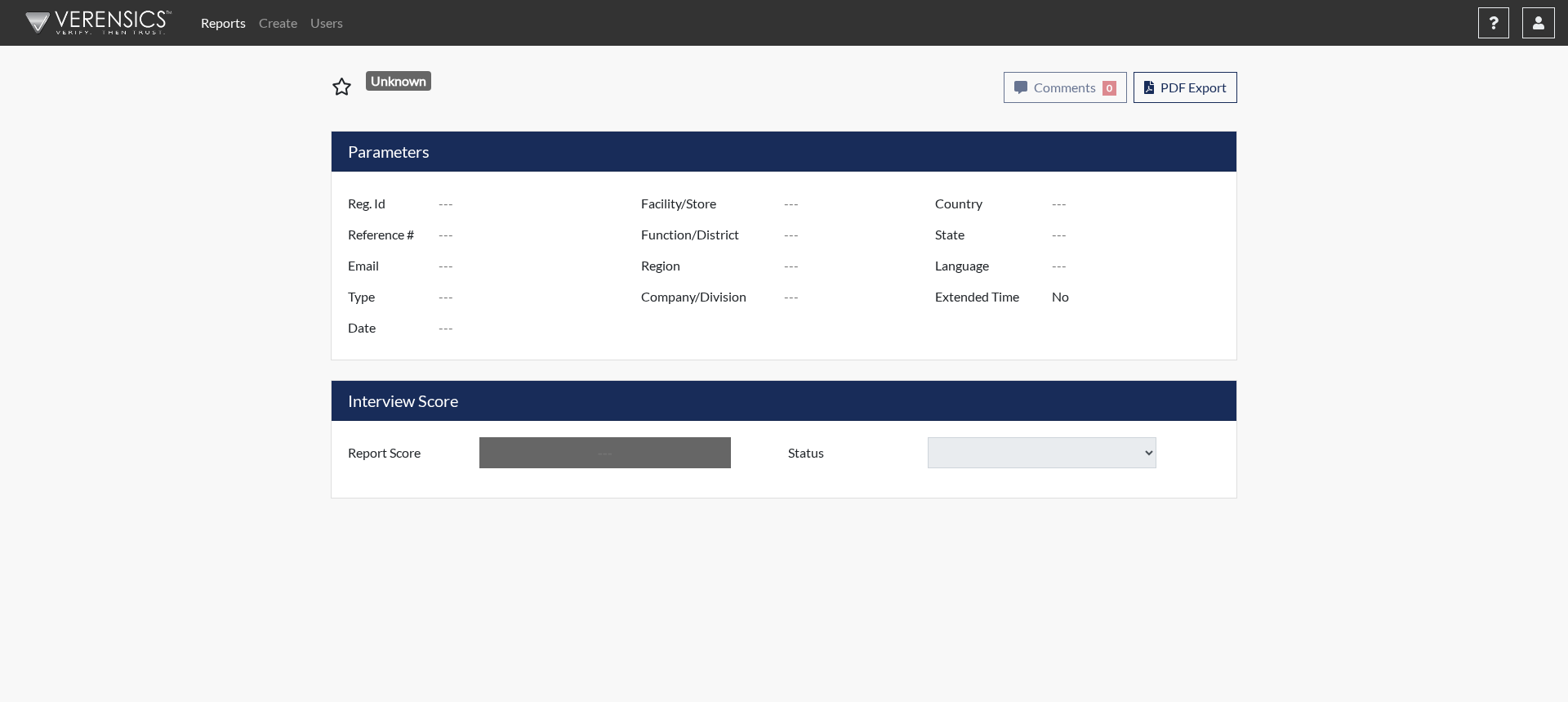
type input "Below Conditions"
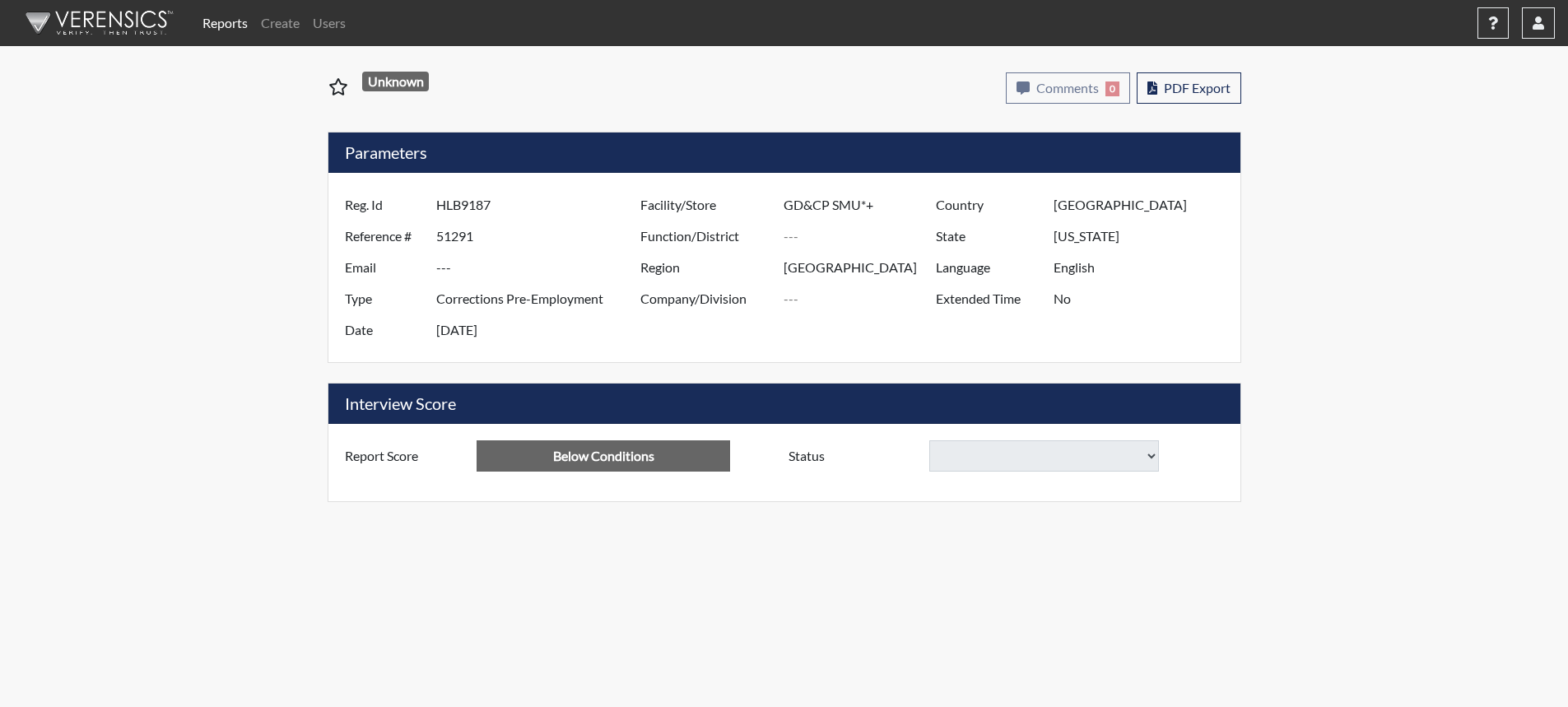
select select
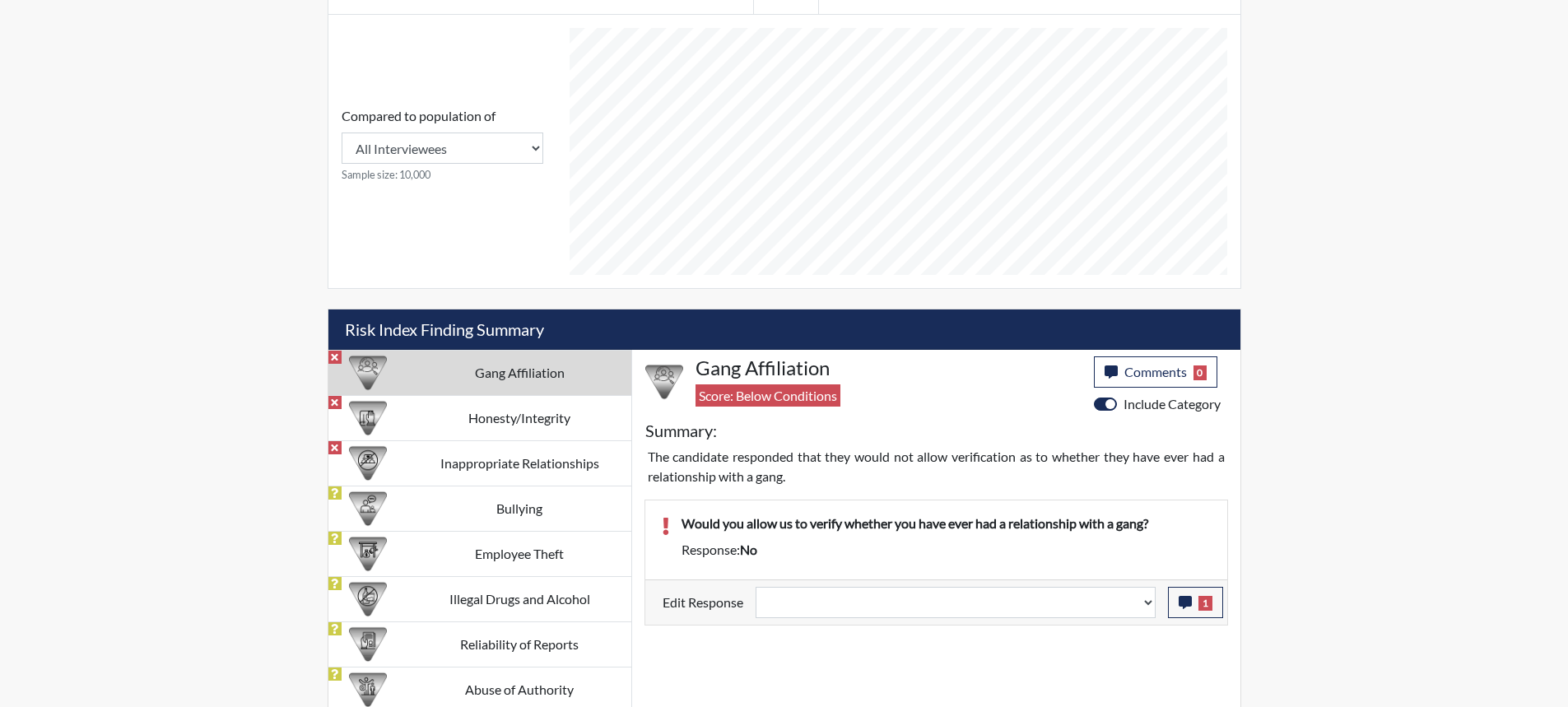
scroll to position [739, 0]
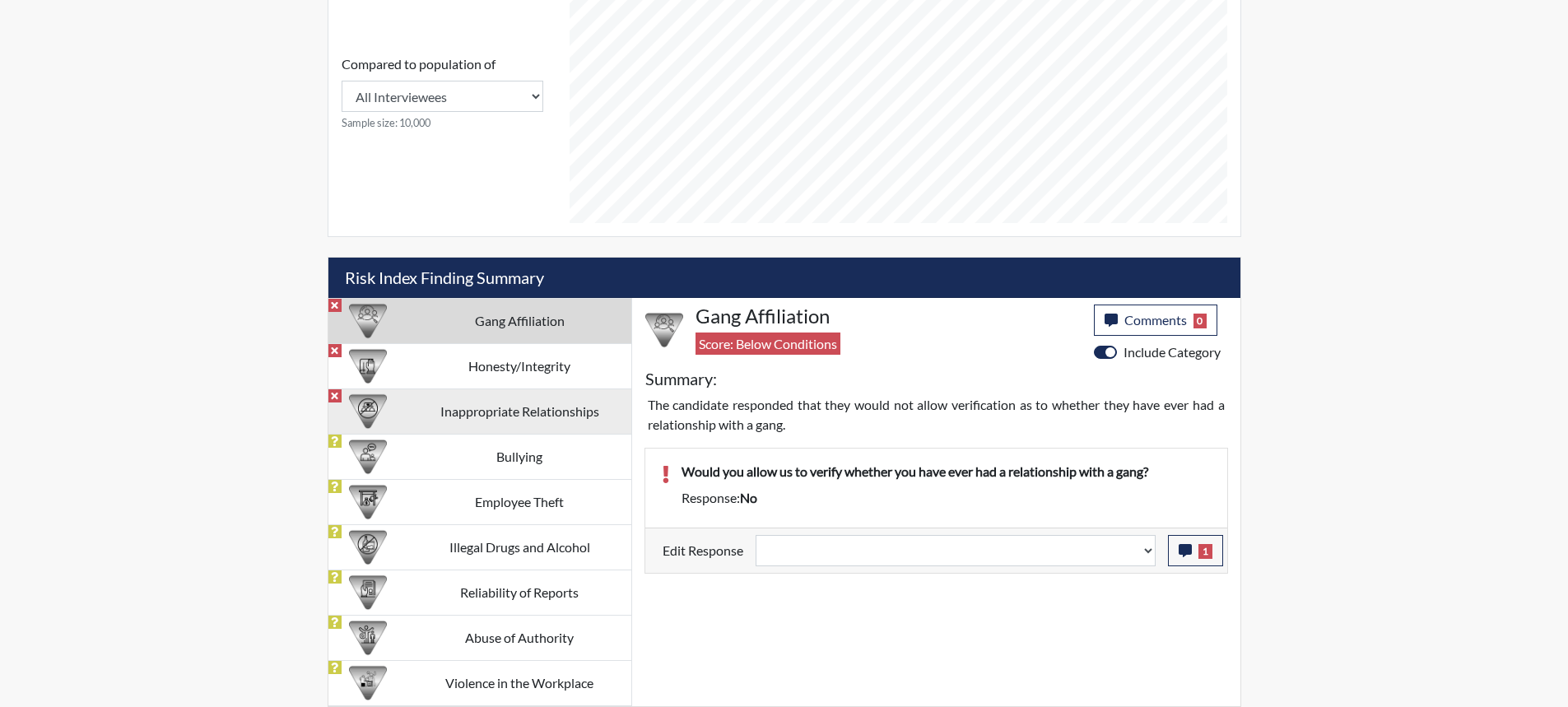
click at [532, 412] on td "Inappropriate Relationships" at bounding box center [519, 411] width 223 height 45
select select
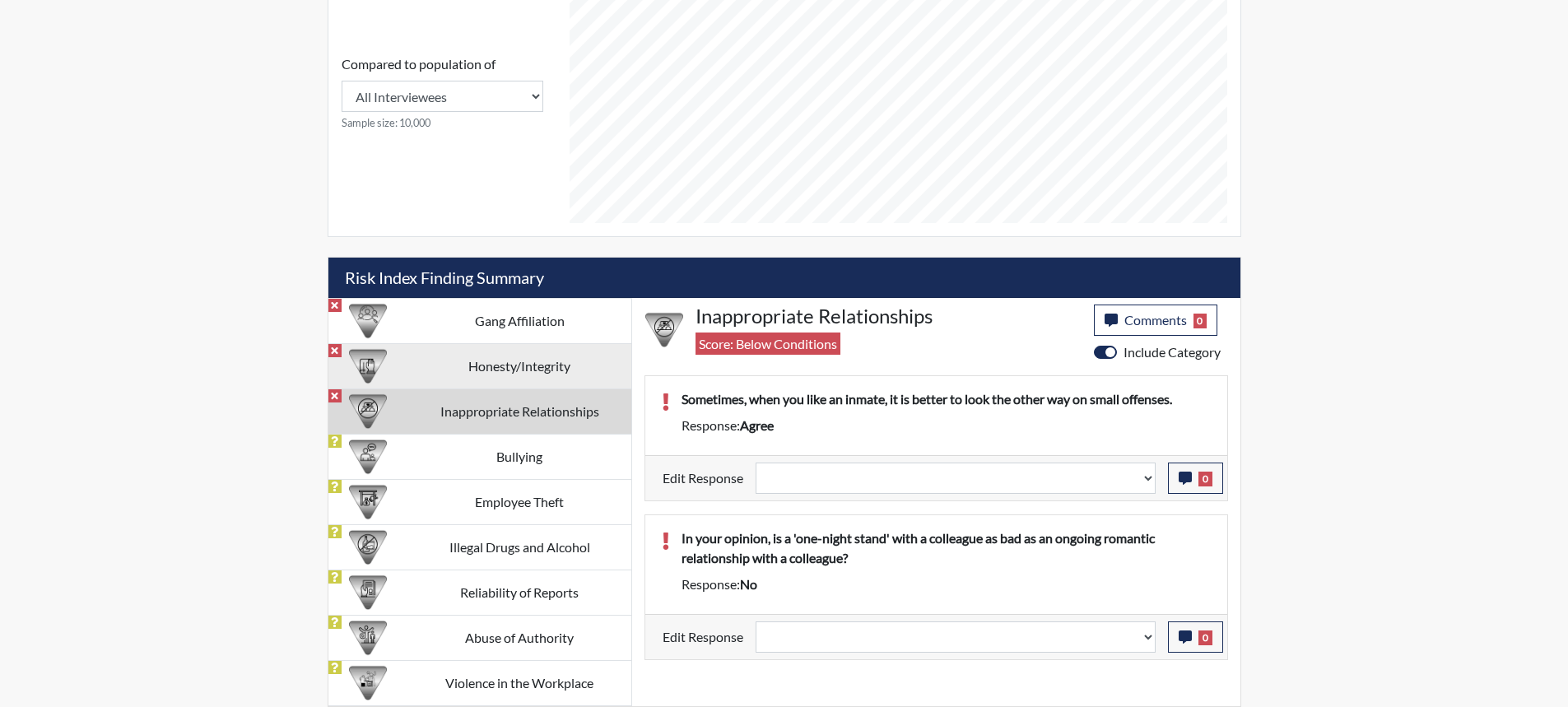
click at [517, 363] on td "Honesty/Integrity" at bounding box center [519, 366] width 223 height 45
select select
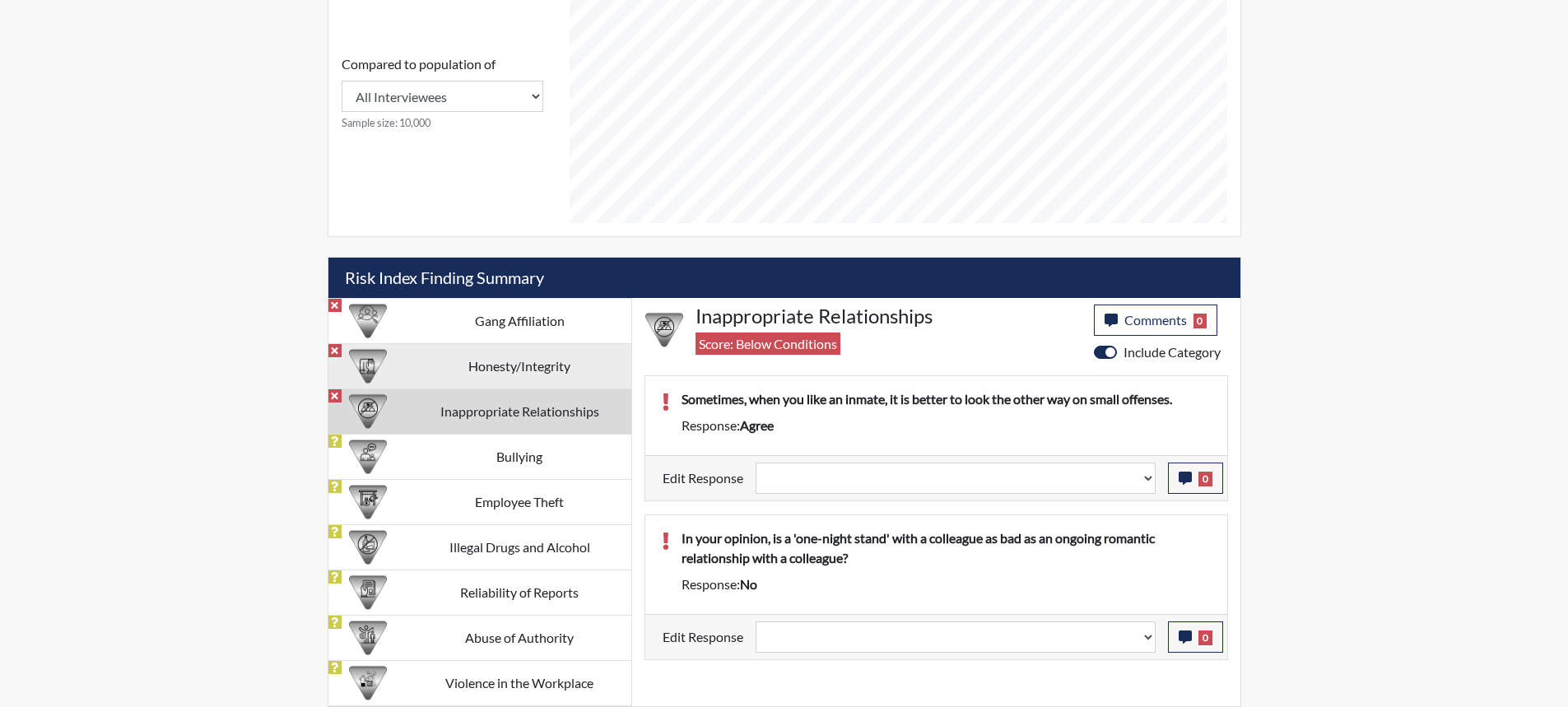
select select
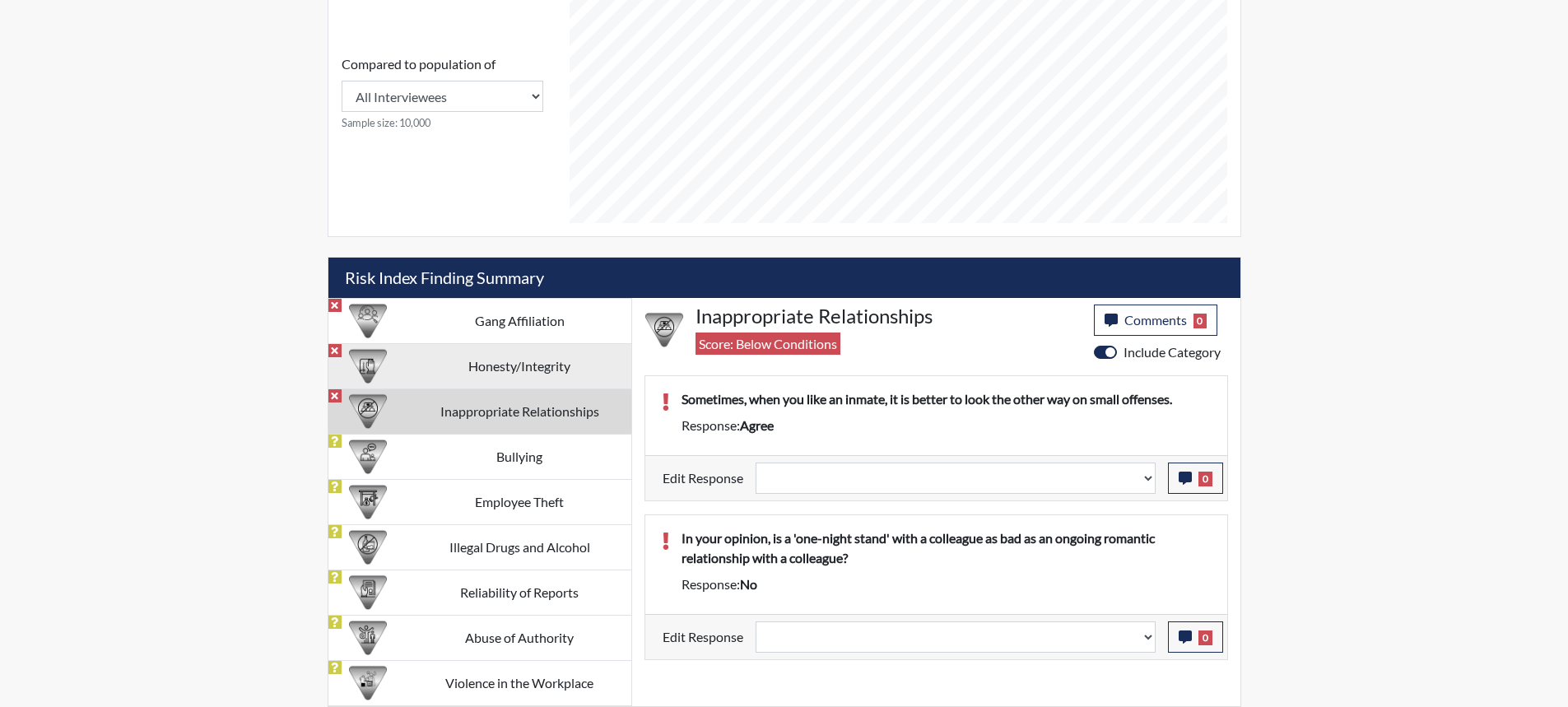
select select
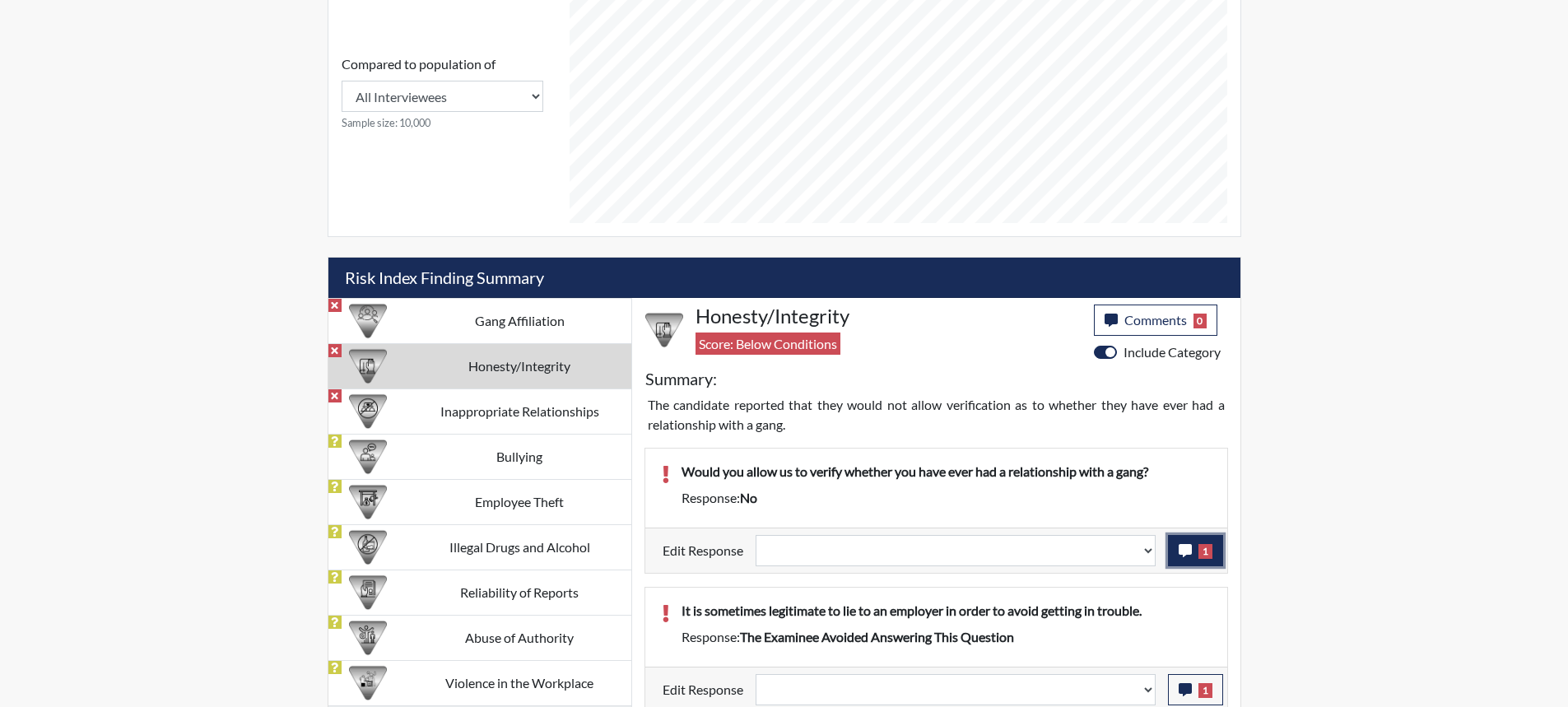
click at [1187, 554] on icon "button" at bounding box center [1185, 550] width 13 height 13
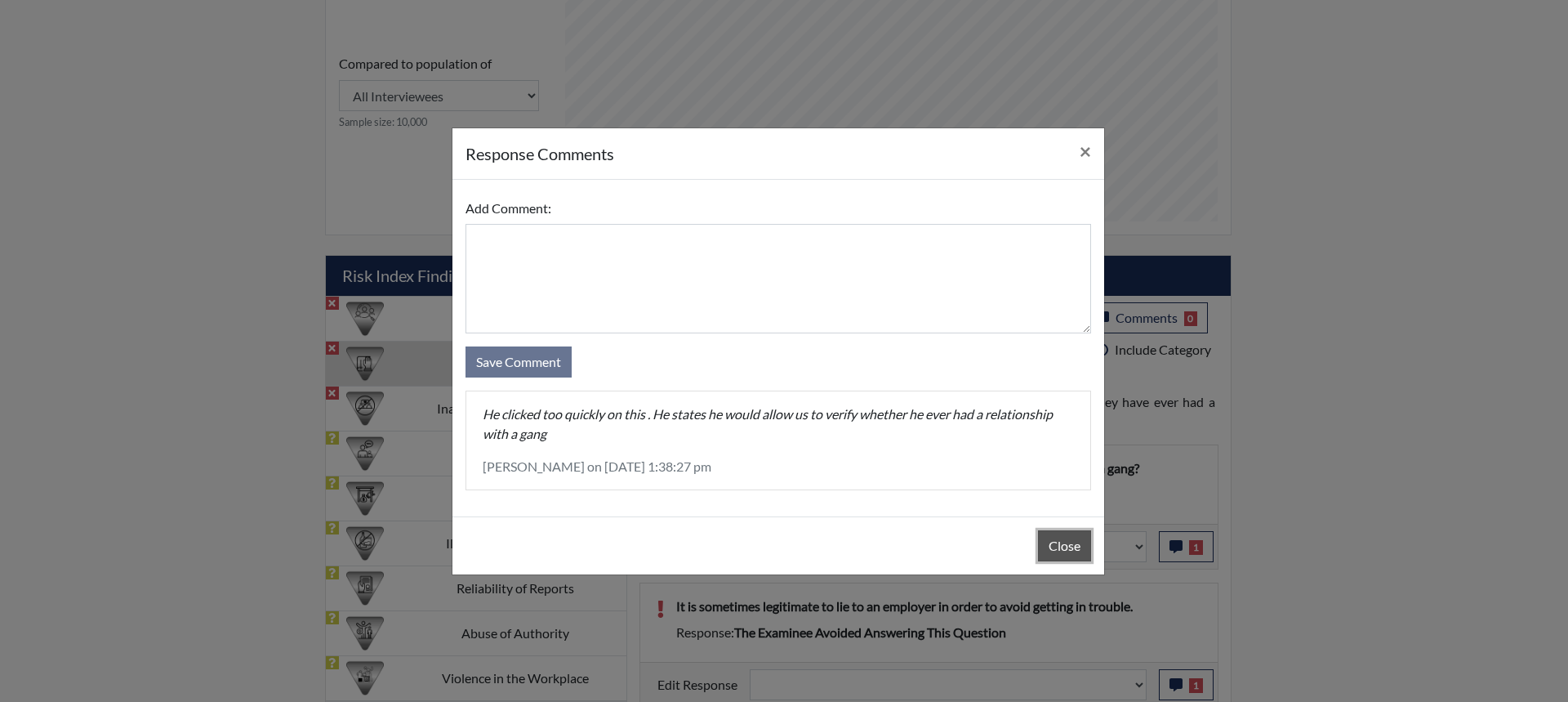
click at [1070, 546] on button "Close" at bounding box center [1064, 546] width 53 height 31
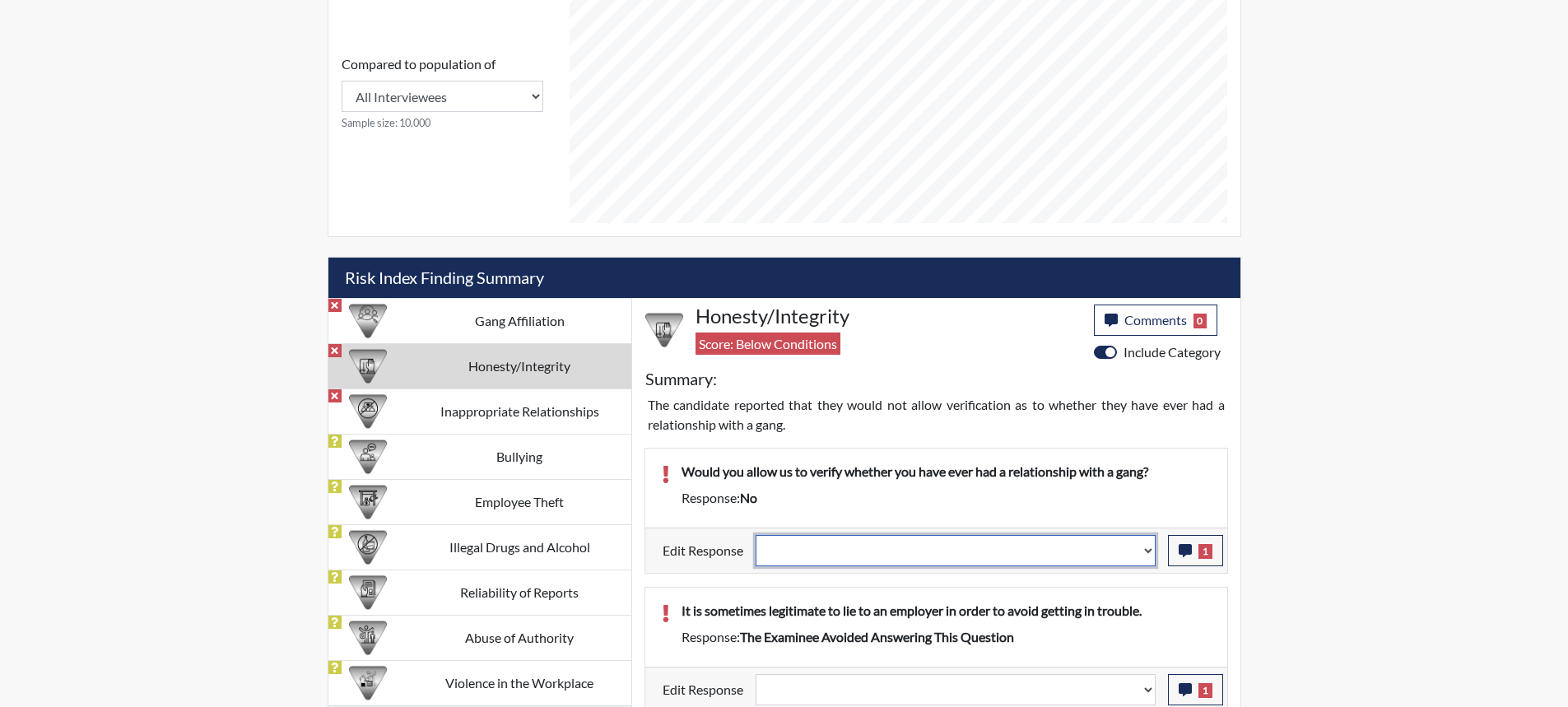
click at [1148, 552] on select "Question is not relevant. Results will be updated. Reasonable explanation provi…" at bounding box center [956, 550] width 400 height 31
select select "reasonable-explanation-provided"
click at [756, 534] on select "Question is not relevant. Results will be updated. Reasonable explanation provi…" at bounding box center [956, 550] width 400 height 31
select select
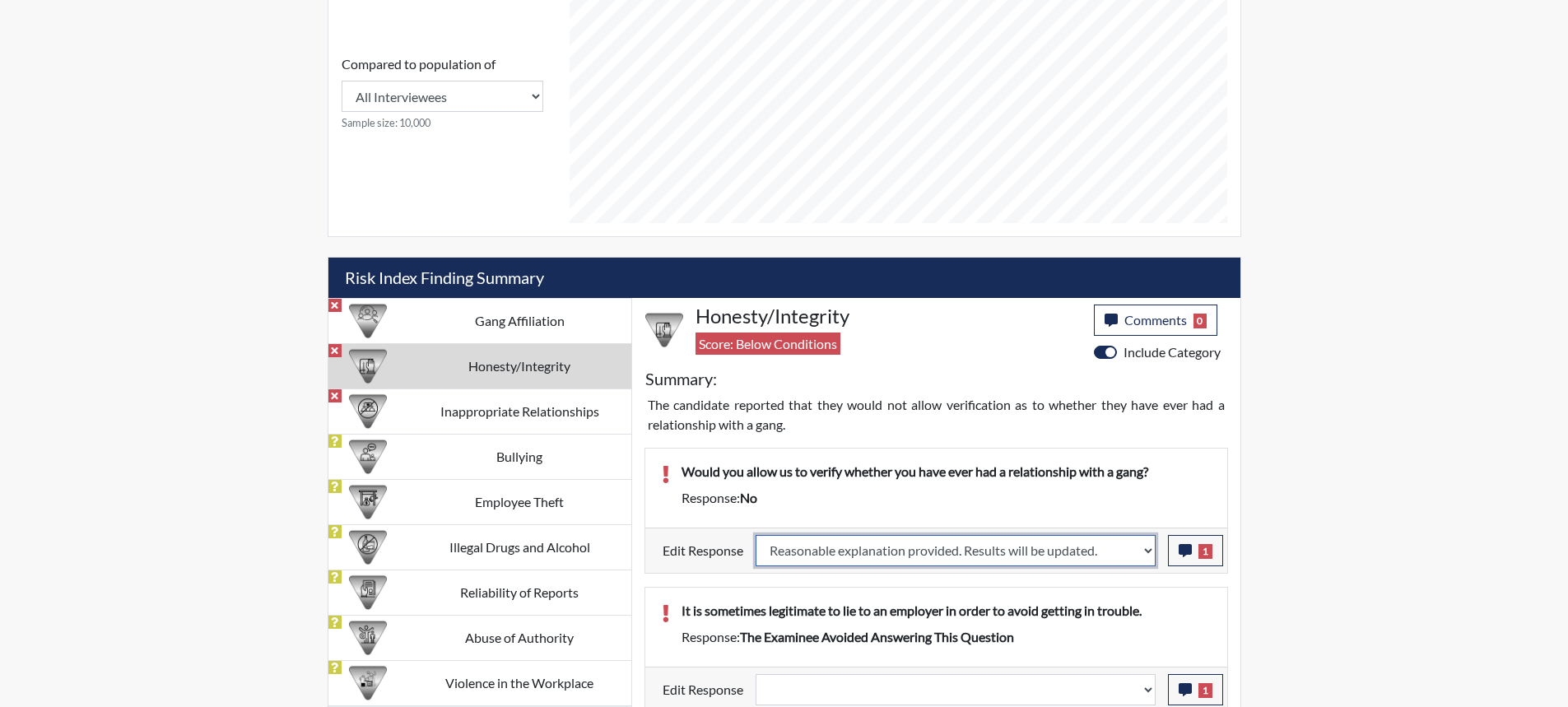
select select
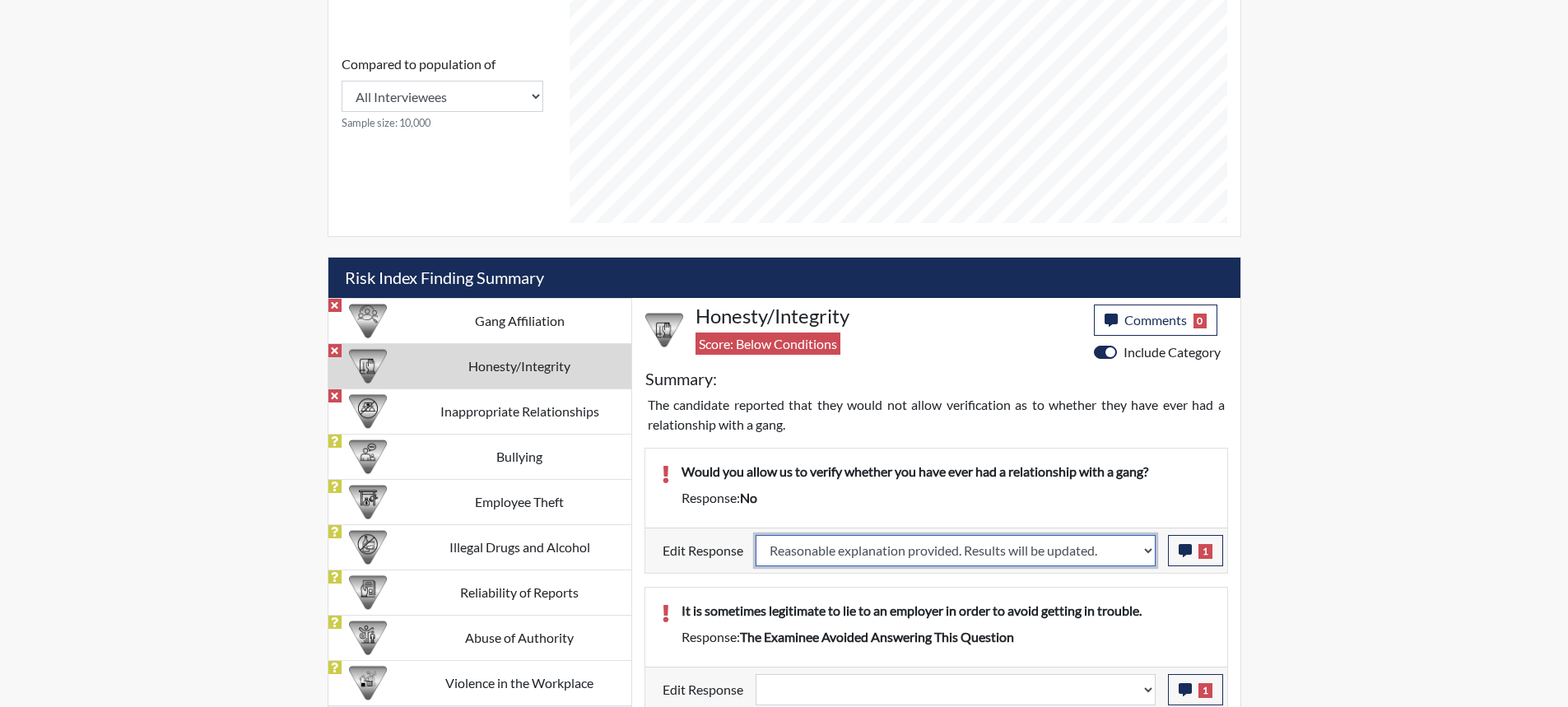
select select
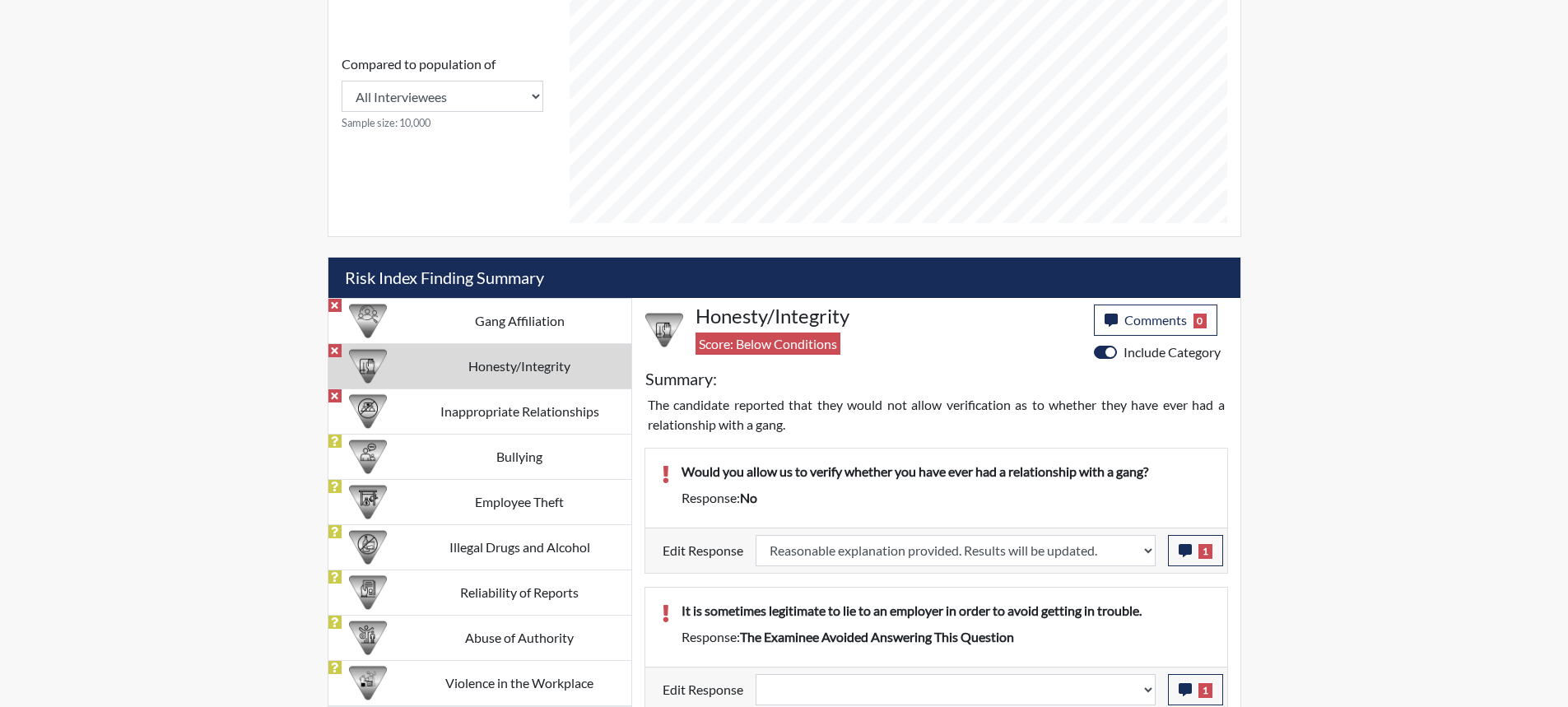
select select
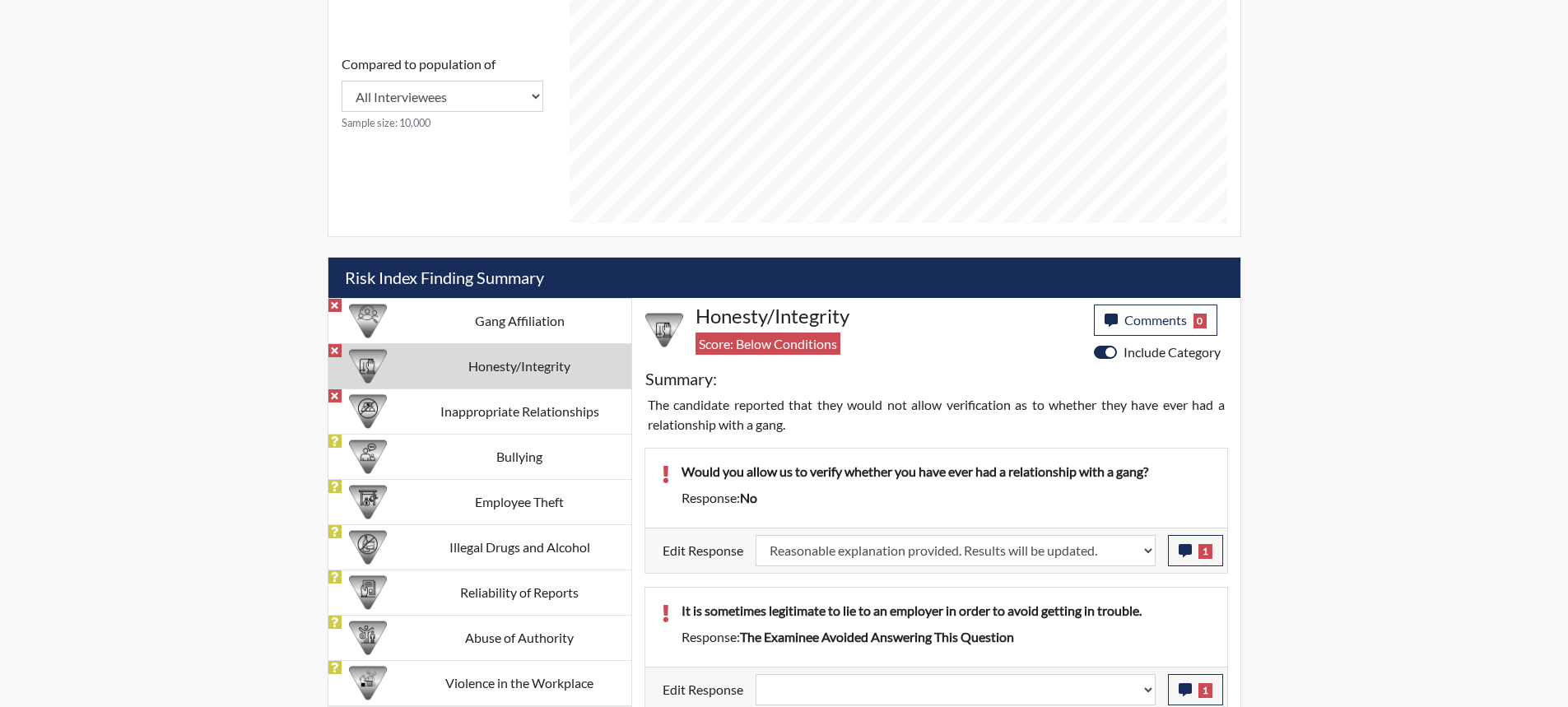
select select
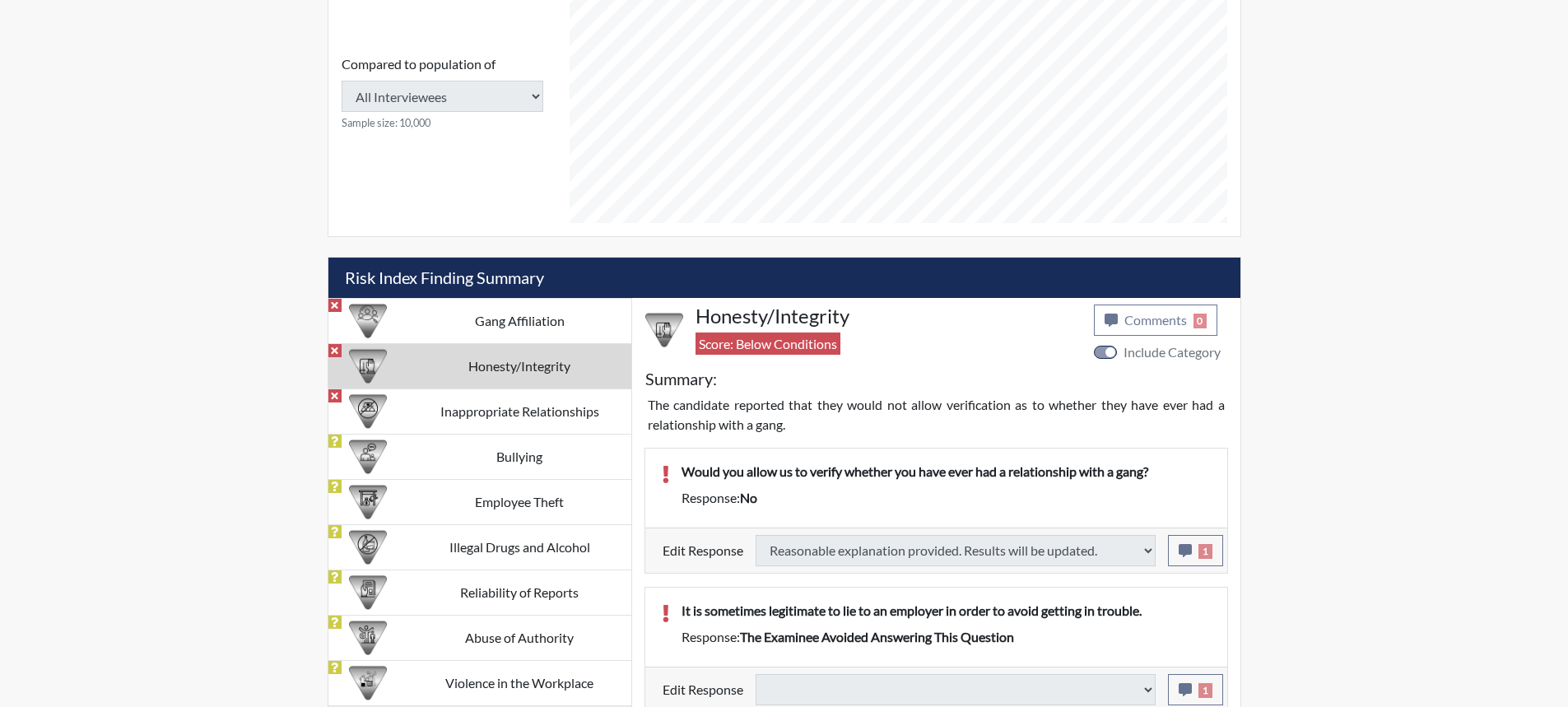
select select
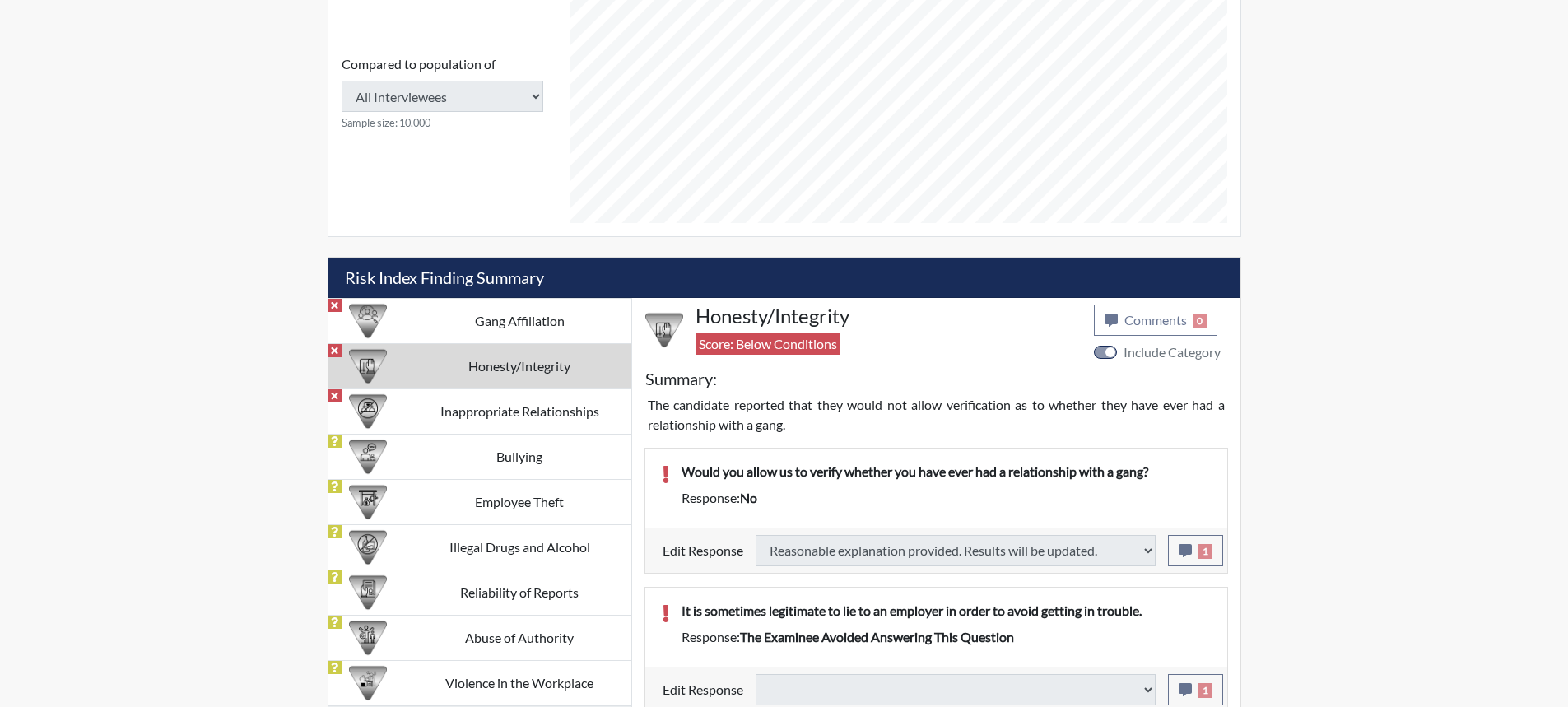
select select
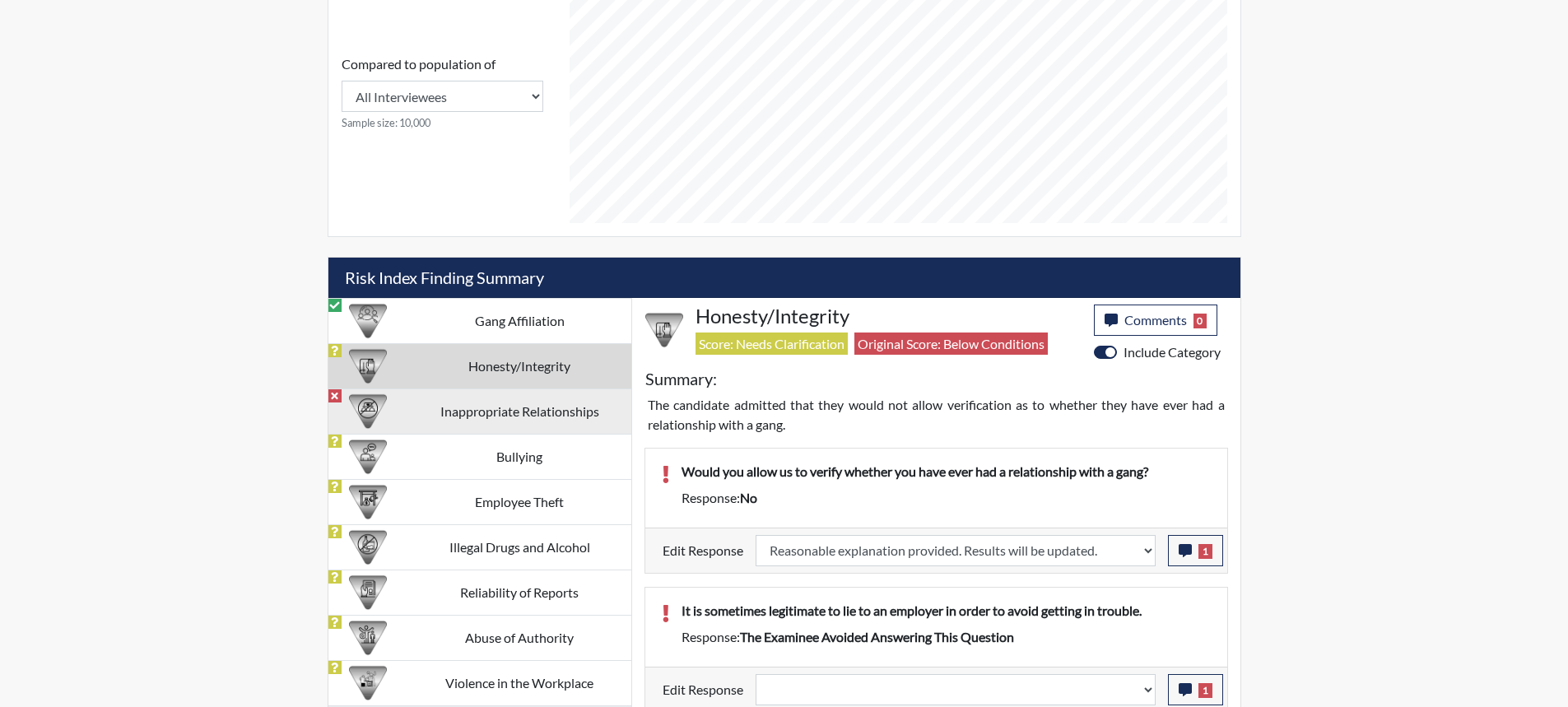
click at [526, 416] on td "Inappropriate Relationships" at bounding box center [519, 411] width 223 height 45
select select
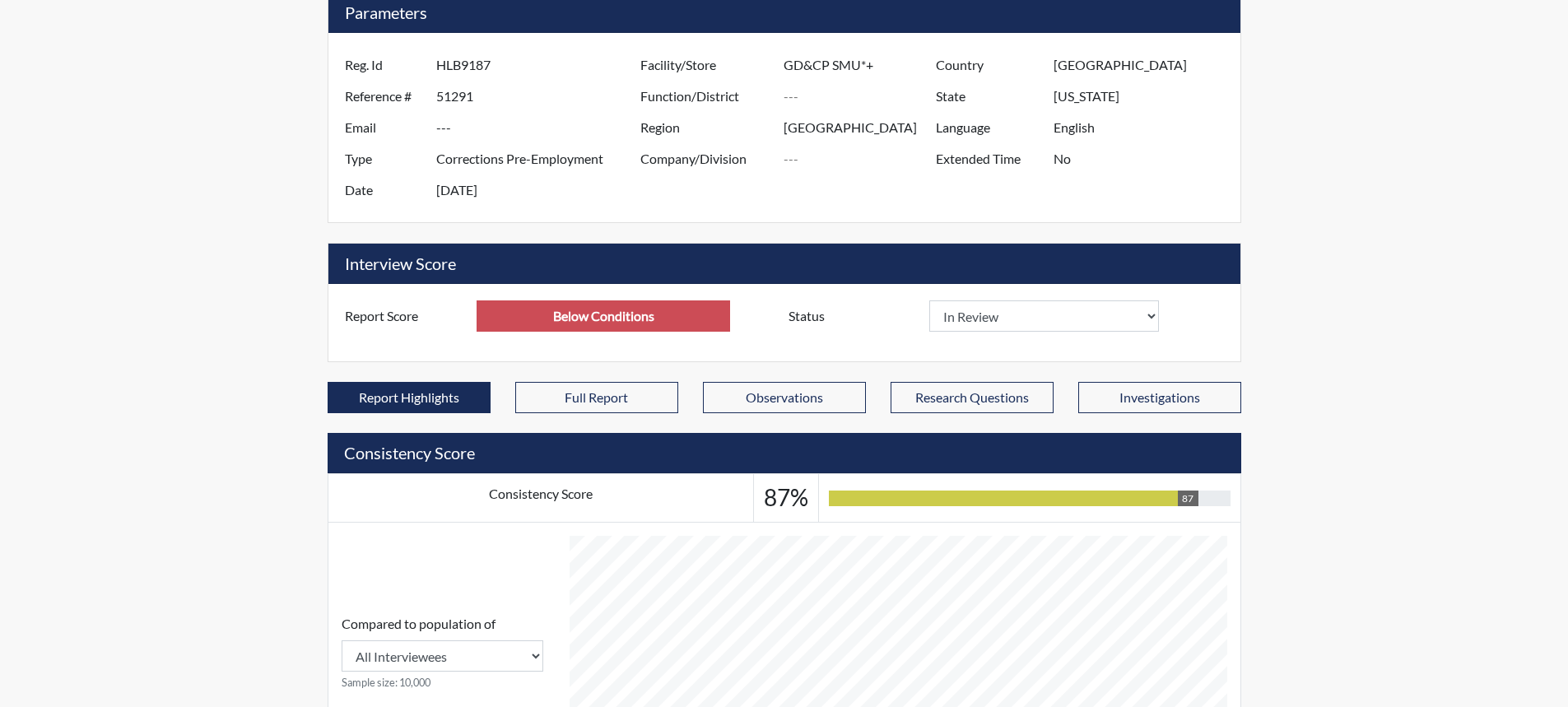
scroll to position [0, 0]
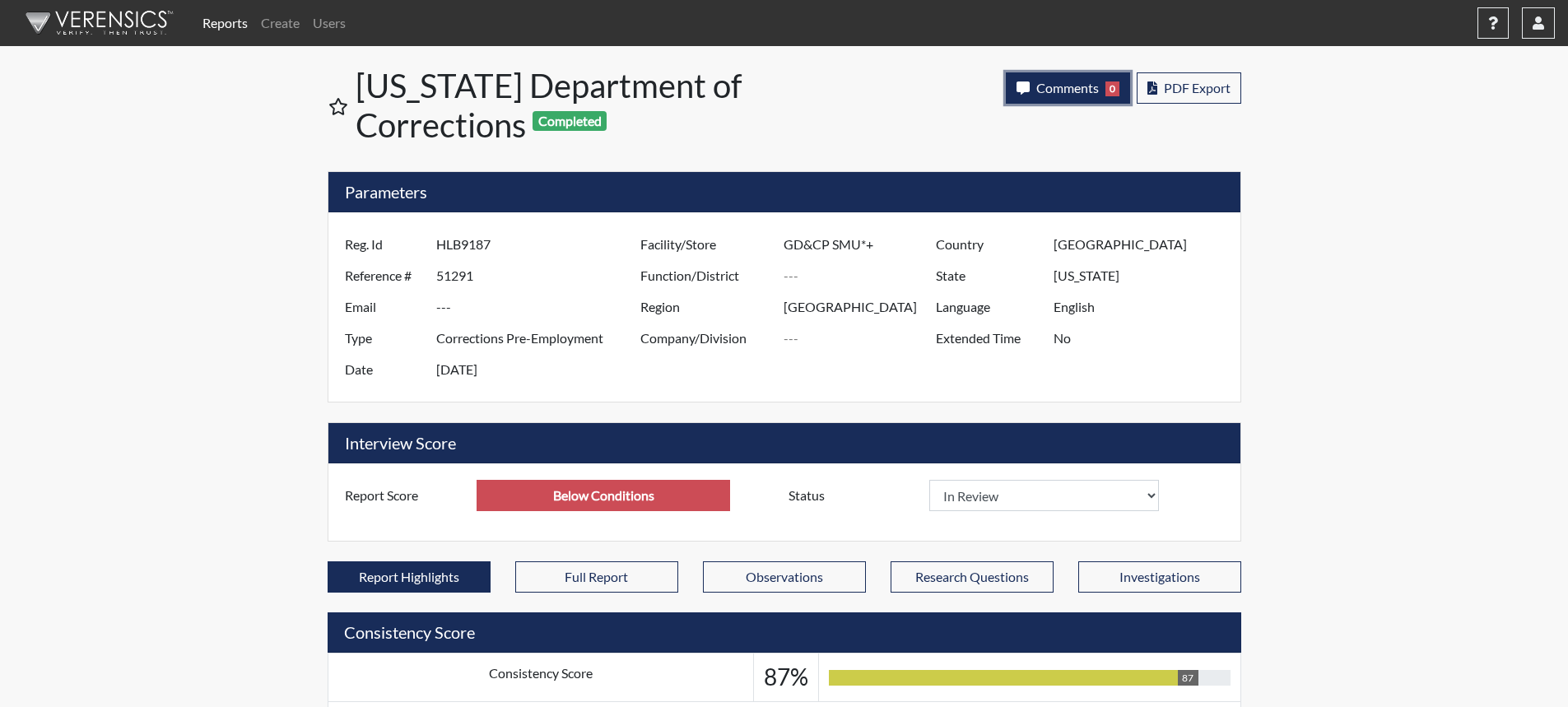
click at [1077, 86] on span "Comments" at bounding box center [1067, 88] width 62 height 16
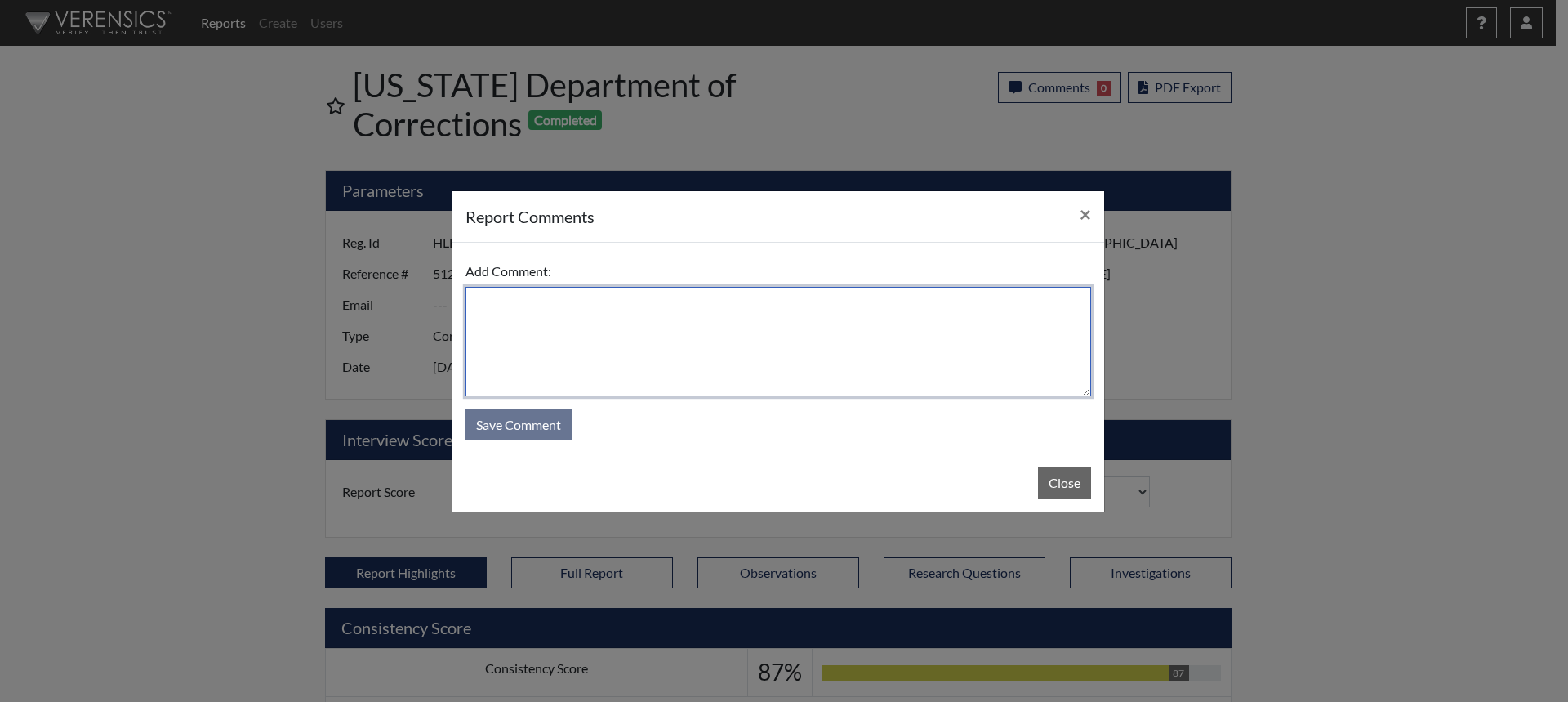
click at [906, 326] on textarea at bounding box center [778, 341] width 625 height 109
drag, startPoint x: 715, startPoint y: 304, endPoint x: 455, endPoint y: 300, distance: 260.0
click at [455, 300] on div "Add Comment: 9/15/25 No comments were entered for Save Comment" at bounding box center [777, 349] width 651 height 211
type textarea "9/15/25 No comments were entered for"
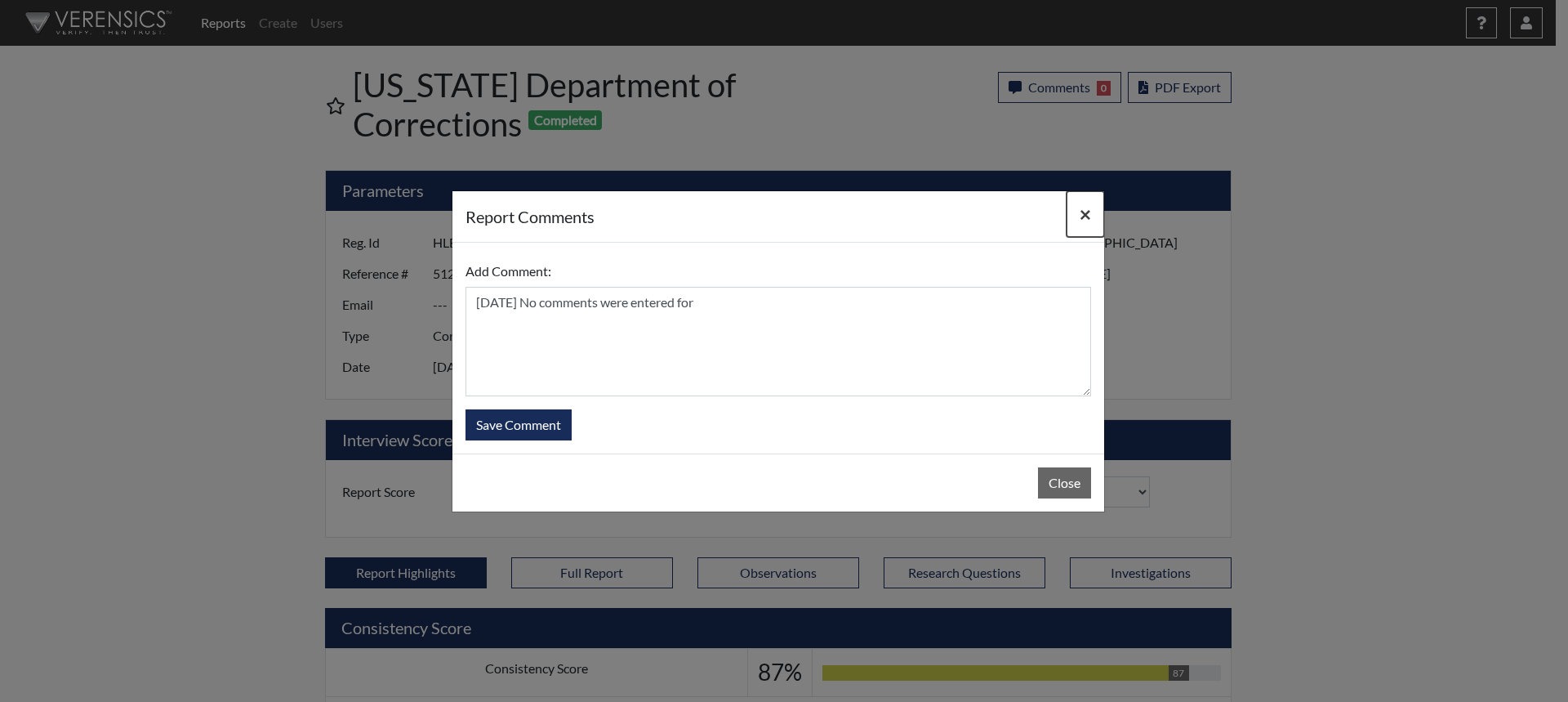
click at [1083, 213] on span "×" at bounding box center [1085, 213] width 12 height 23
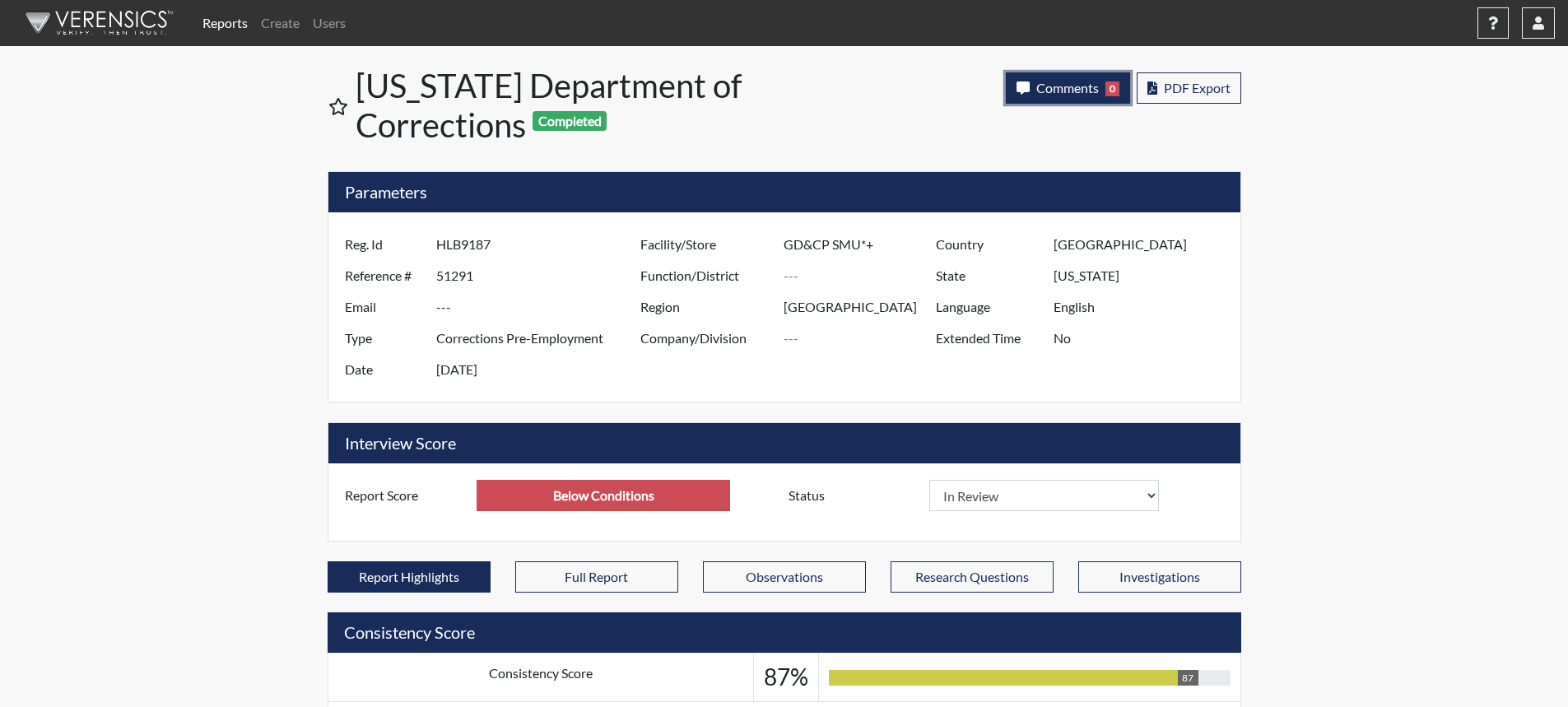
click at [1065, 77] on button "Comments 0" at bounding box center [1067, 88] width 124 height 31
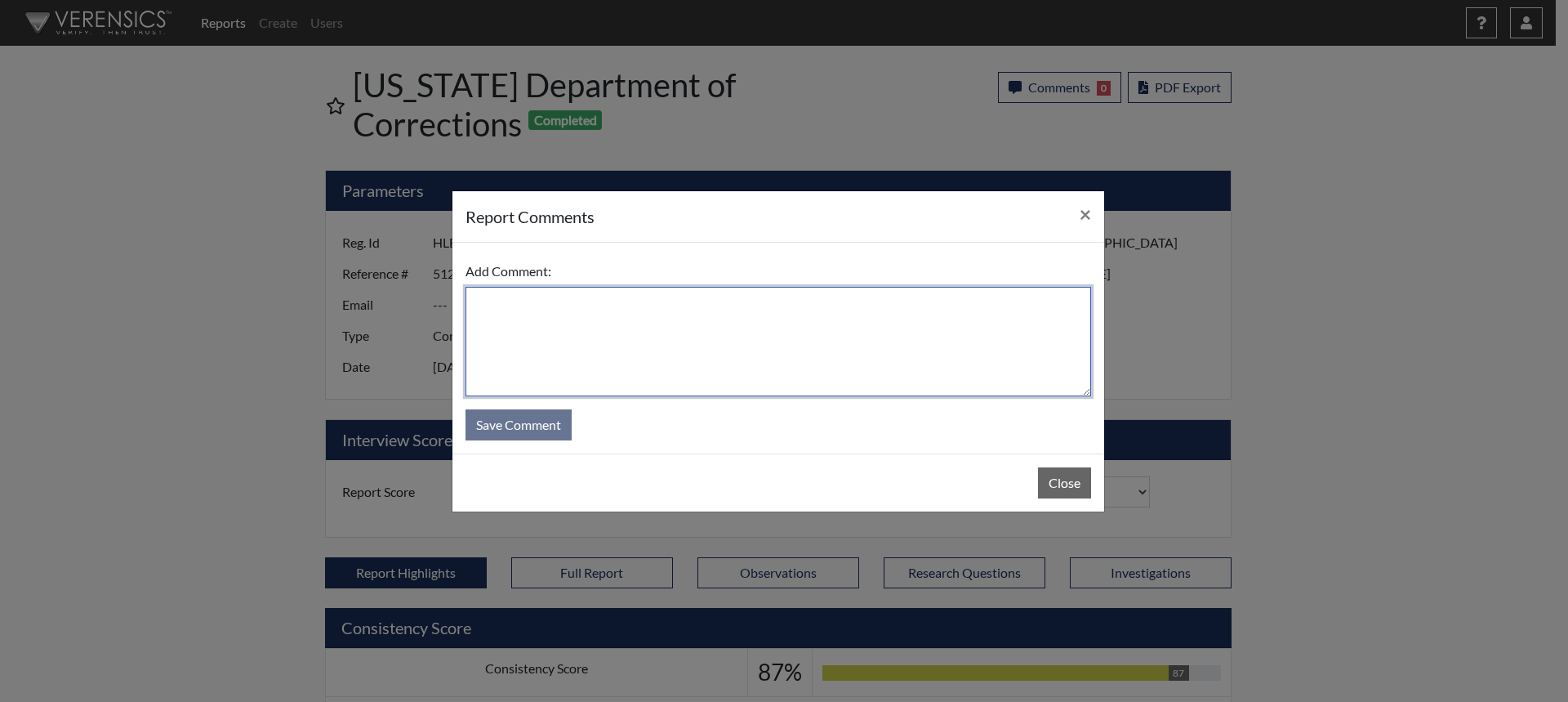
paste textarea "9/15/25 No comments were entered for"
drag, startPoint x: 541, startPoint y: 322, endPoint x: 530, endPoint y: 301, distance: 23.7
click at [530, 301] on textarea "9/15/25 No comments were entered for Inappropriate Relationships. The applicant…" at bounding box center [778, 341] width 625 height 109
type textarea "9/15/25 No comments were entered for Inappropriate Relationships. The applicant…"
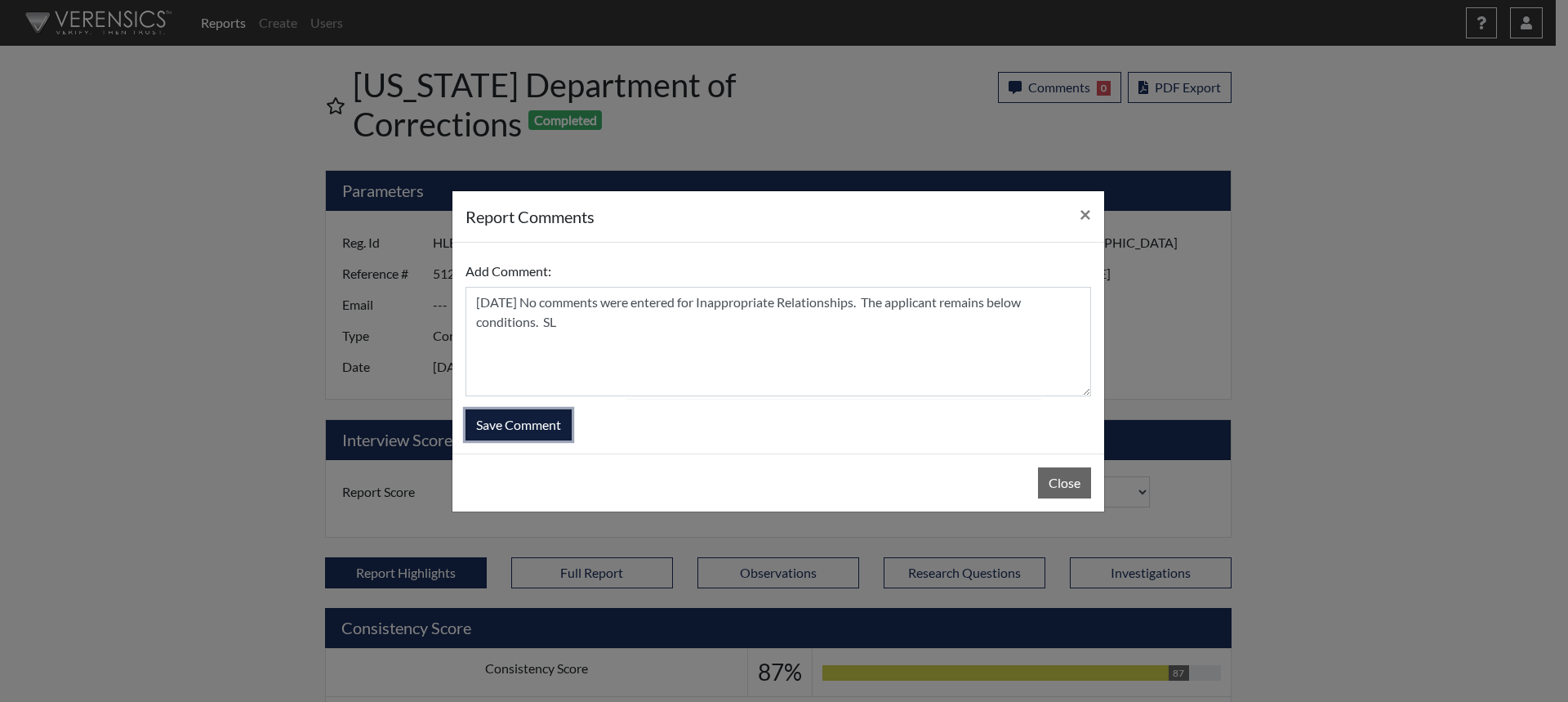
click at [537, 416] on button "Save Comment" at bounding box center [519, 425] width 106 height 31
select select
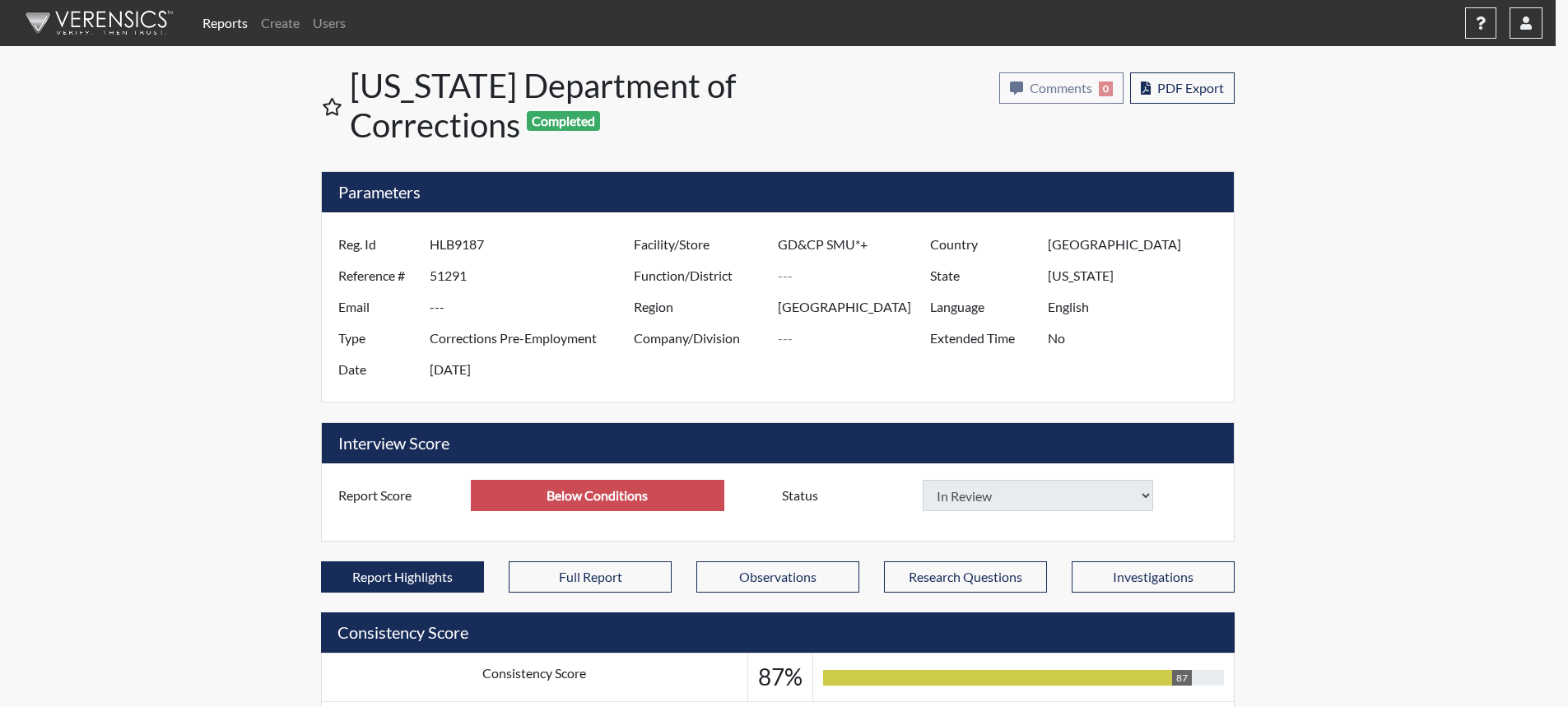
select select
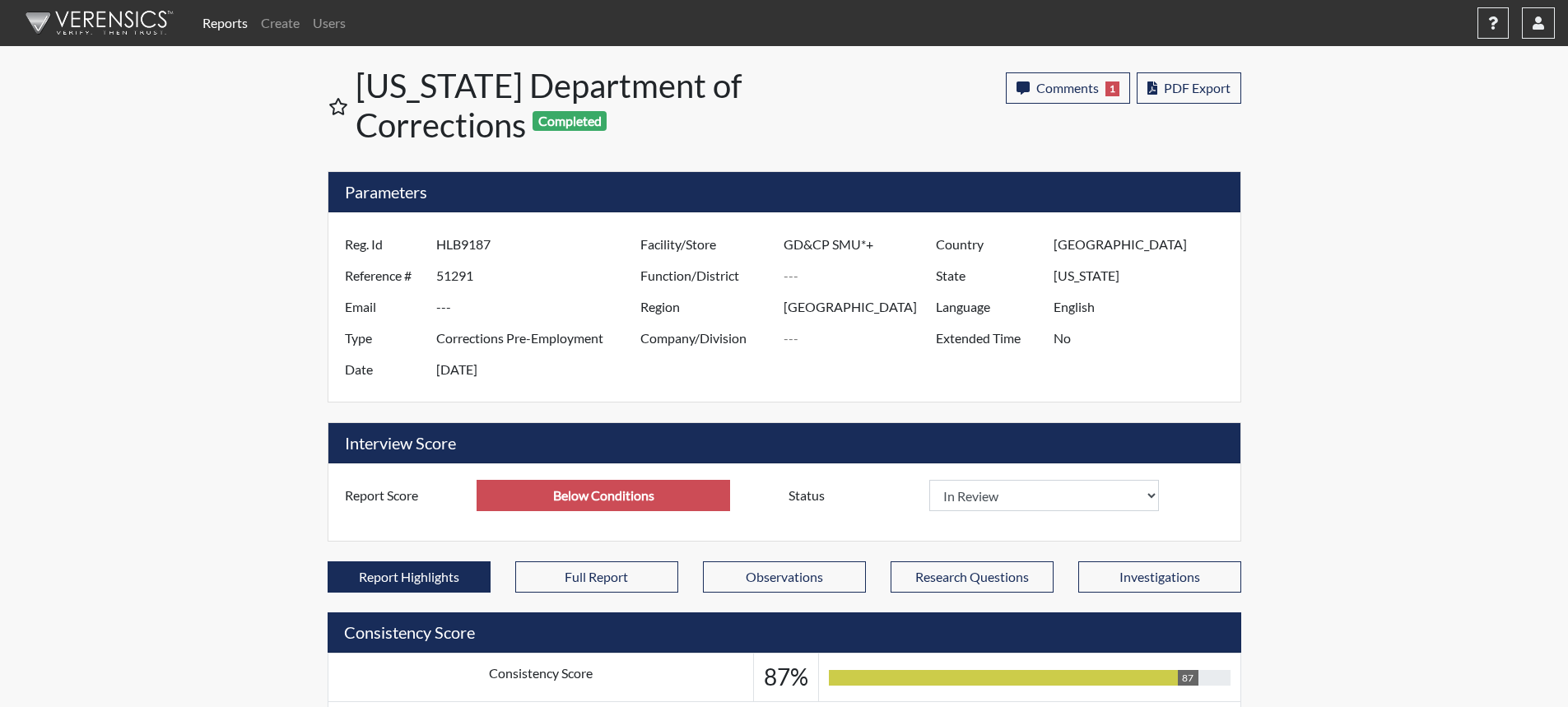
scroll to position [273, 684]
select select
